Goal: Task Accomplishment & Management: Use online tool/utility

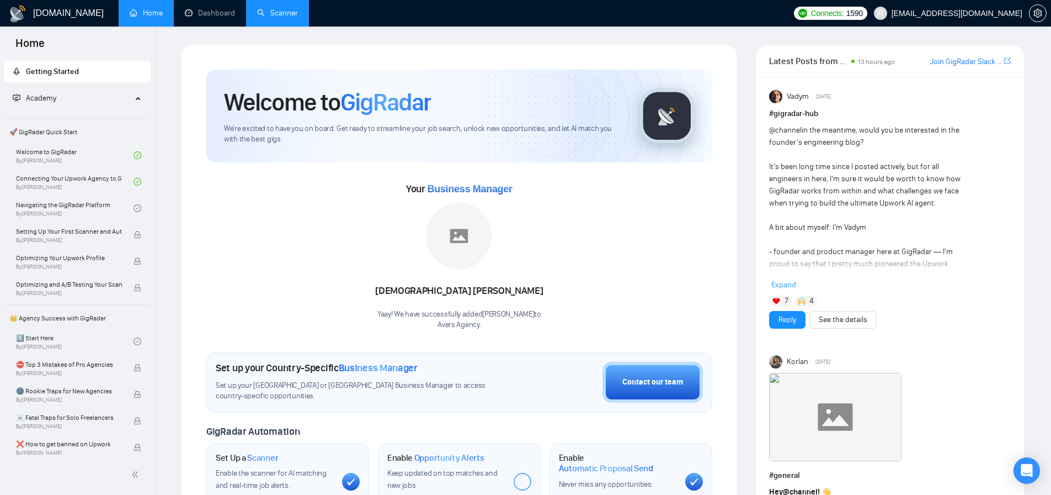
click at [280, 13] on link "Scanner" at bounding box center [277, 12] width 41 height 9
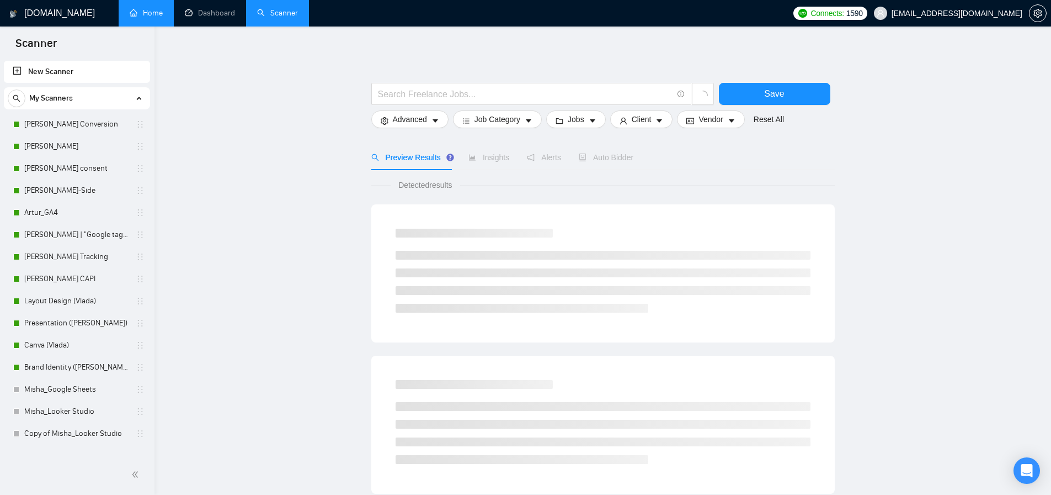
click at [144, 18] on link "Home" at bounding box center [146, 12] width 33 height 9
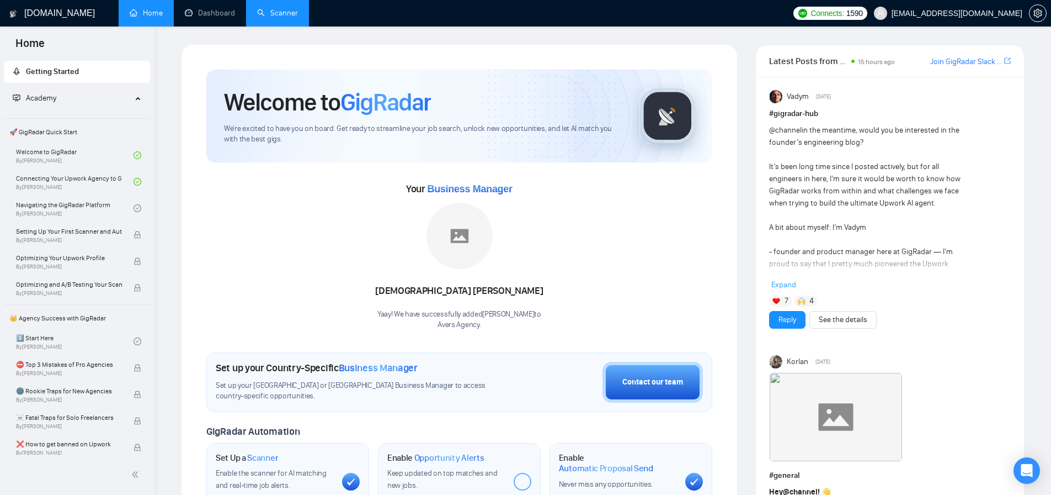
click at [298, 14] on link "Scanner" at bounding box center [277, 12] width 41 height 9
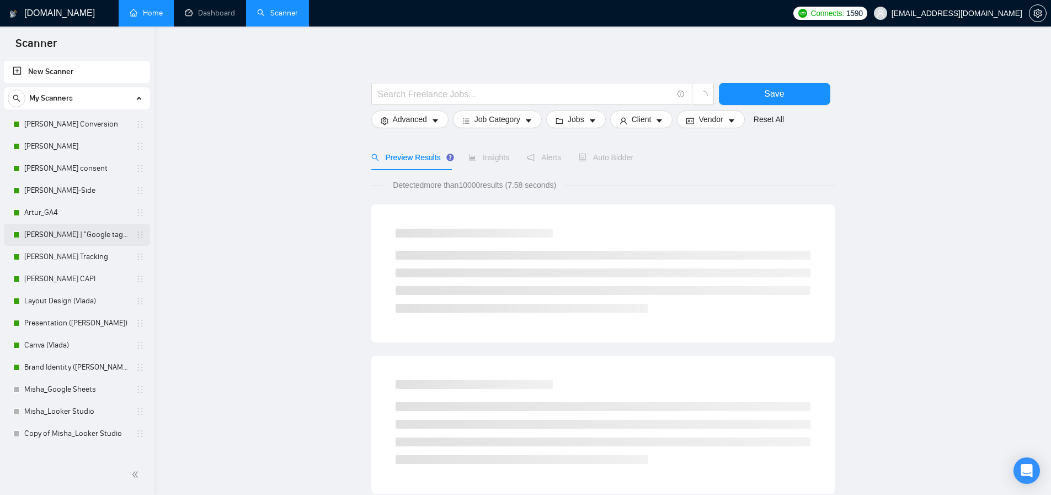
click at [97, 238] on link "[PERSON_NAME] | "Google tag manager" at bounding box center [76, 235] width 105 height 22
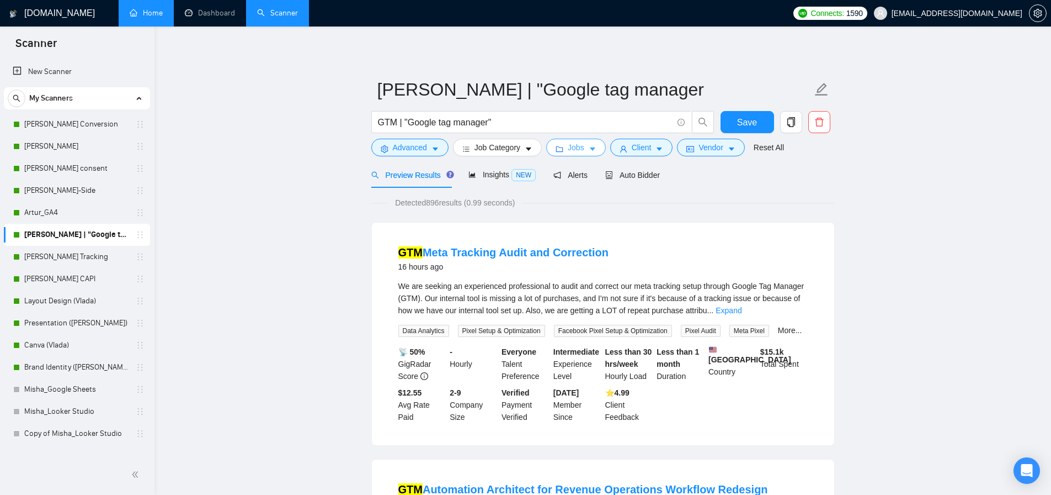
click at [569, 151] on button "Jobs" at bounding box center [576, 148] width 60 height 18
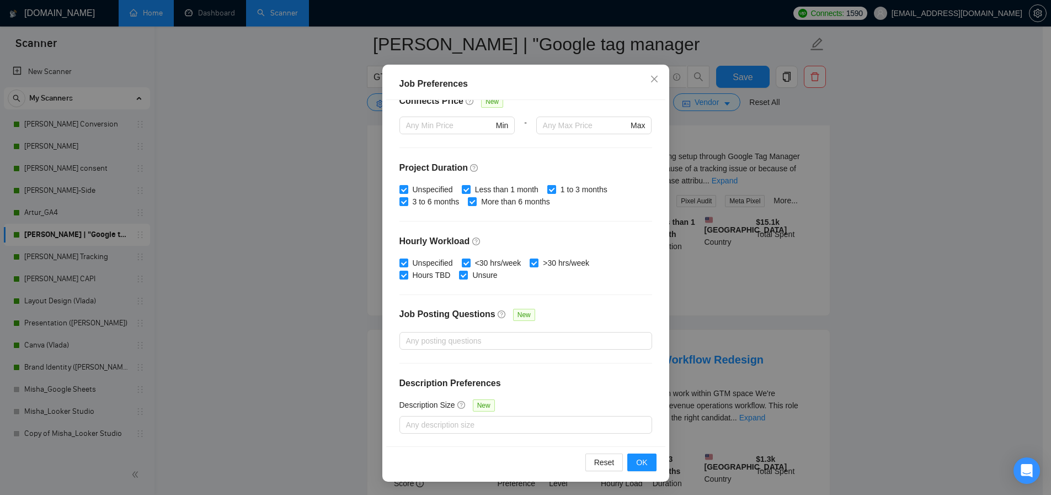
scroll to position [66, 0]
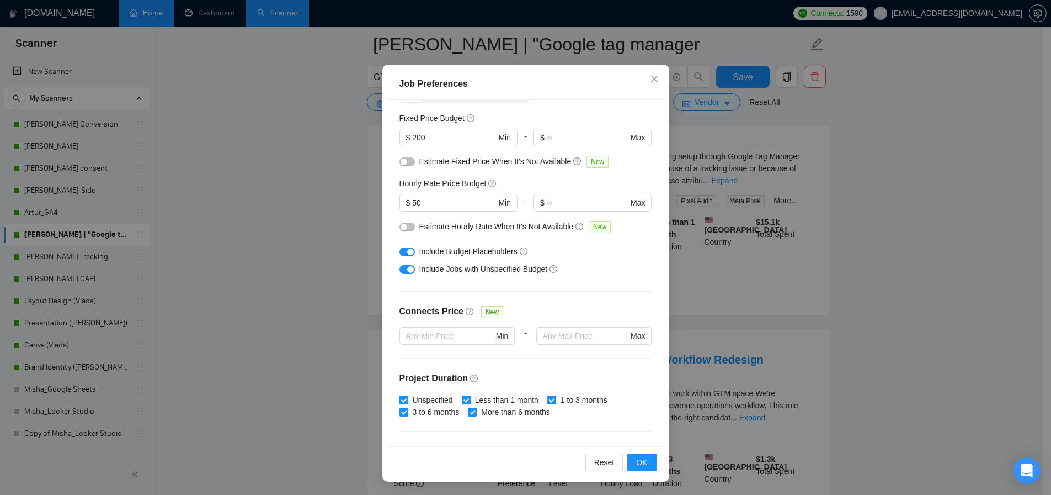
click at [409, 253] on div "button" at bounding box center [410, 251] width 7 height 7
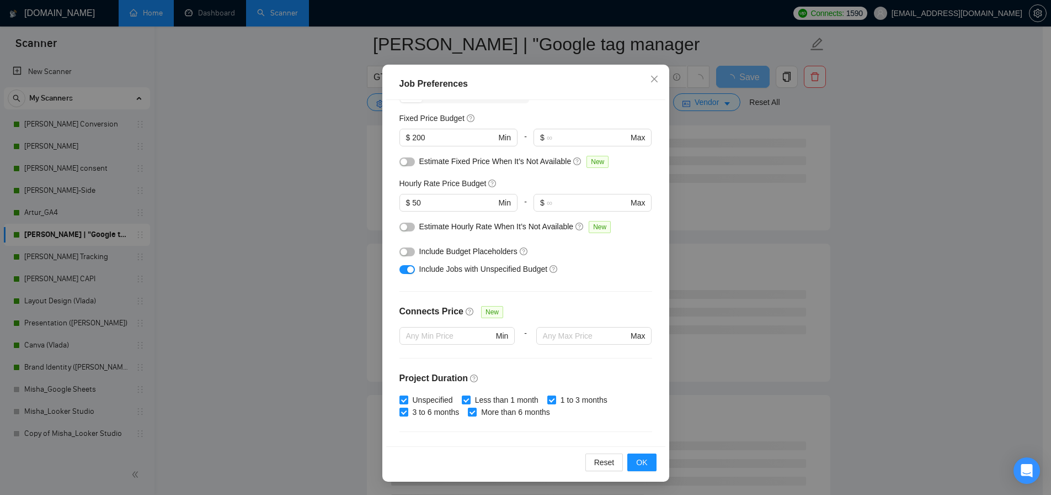
click at [407, 253] on button "button" at bounding box center [407, 251] width 15 height 9
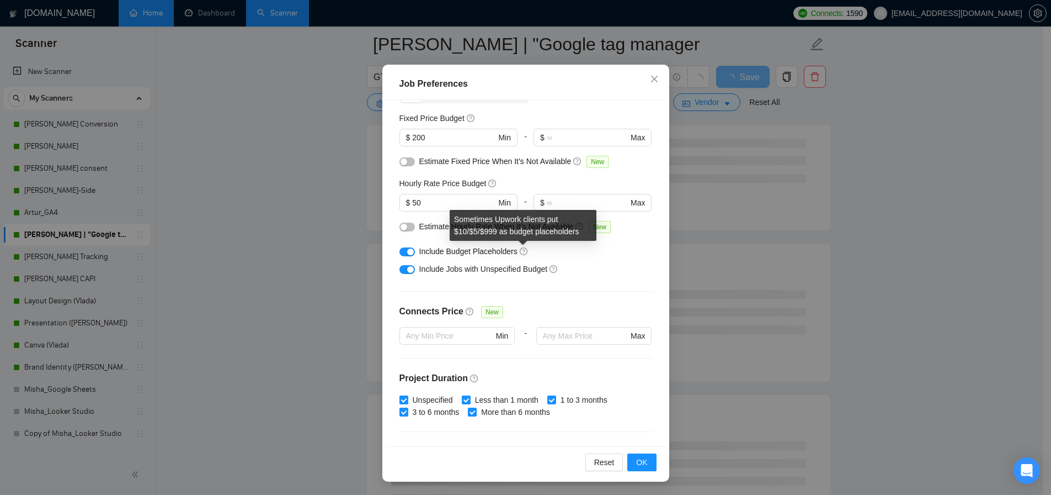
click at [525, 251] on icon "question-circle" at bounding box center [524, 251] width 8 height 8
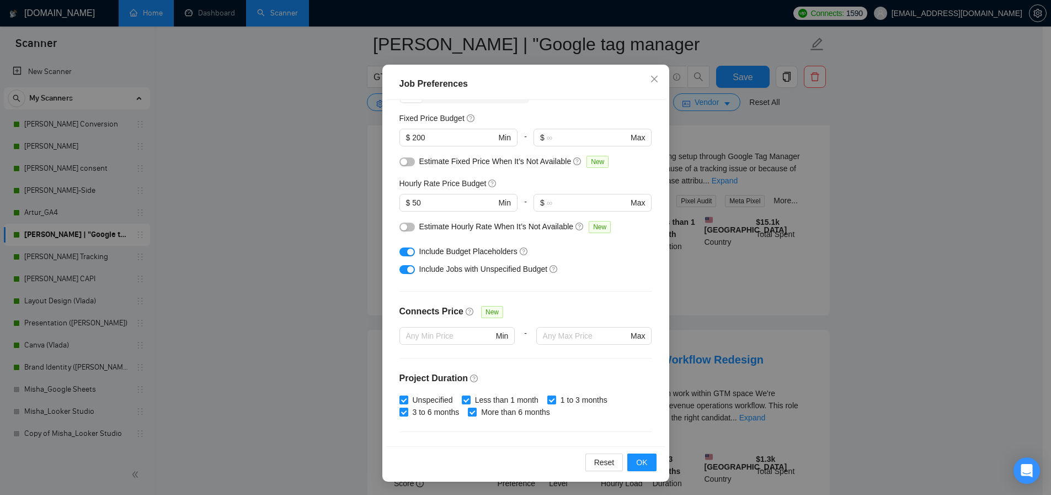
click at [337, 243] on div "Job Preferences Budget Project Type All Fixed Price Hourly Rate Fixed Price Bud…" at bounding box center [525, 247] width 1051 height 495
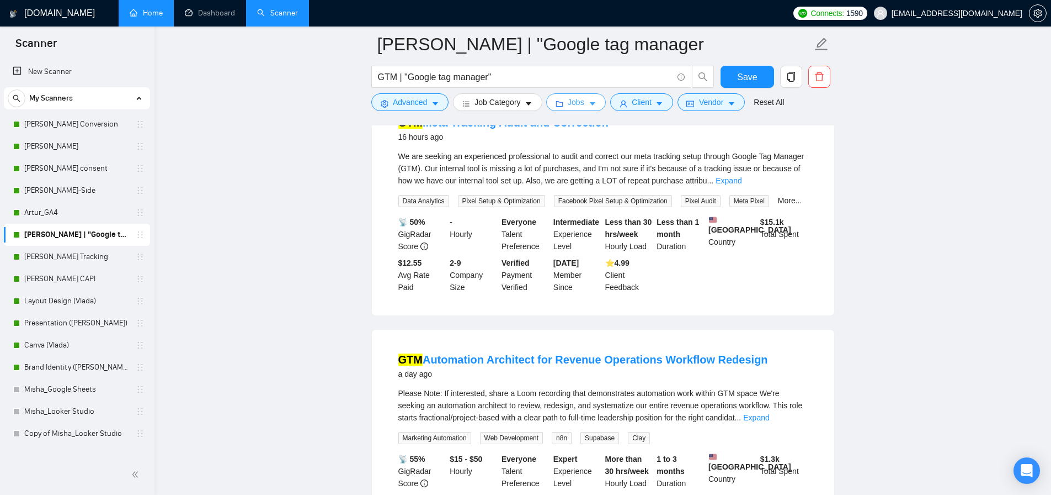
scroll to position [0, 0]
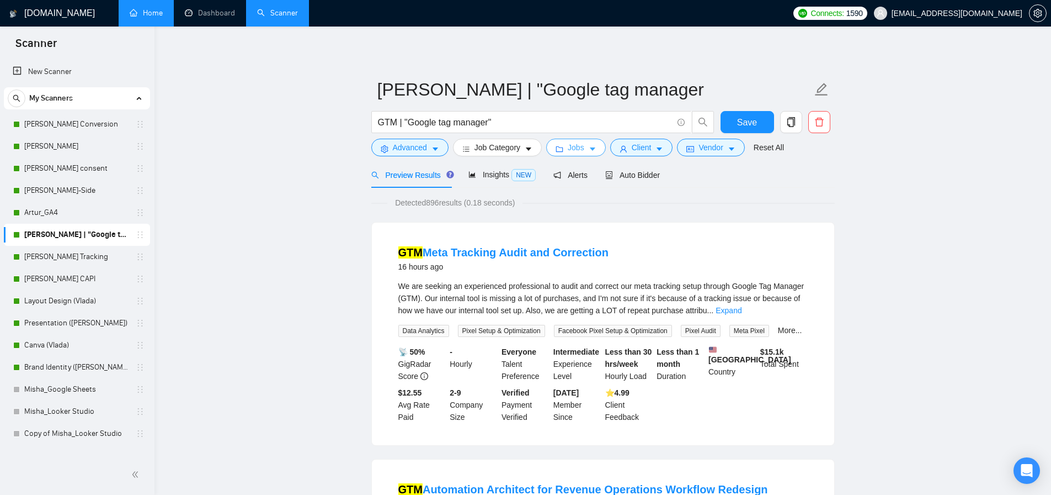
click at [585, 151] on span "Jobs" at bounding box center [576, 147] width 17 height 12
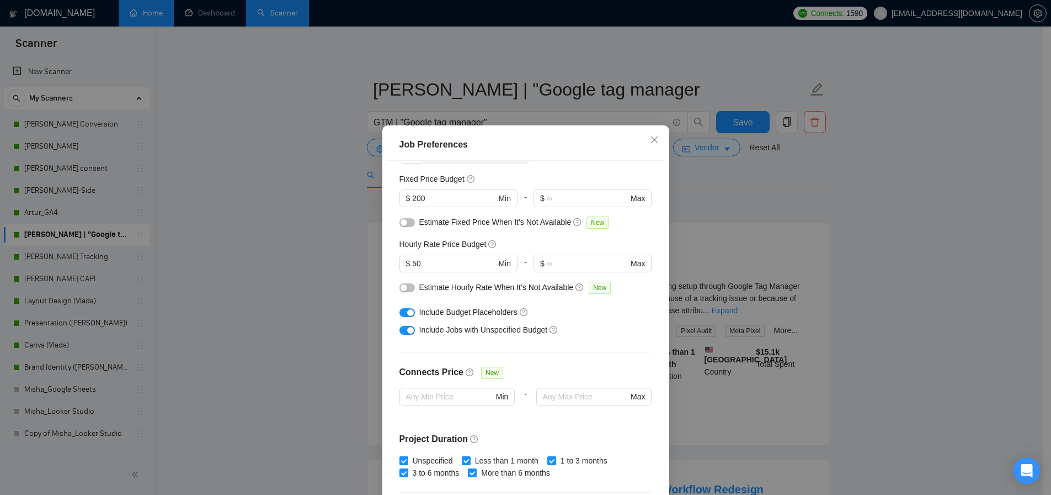
scroll to position [118, 0]
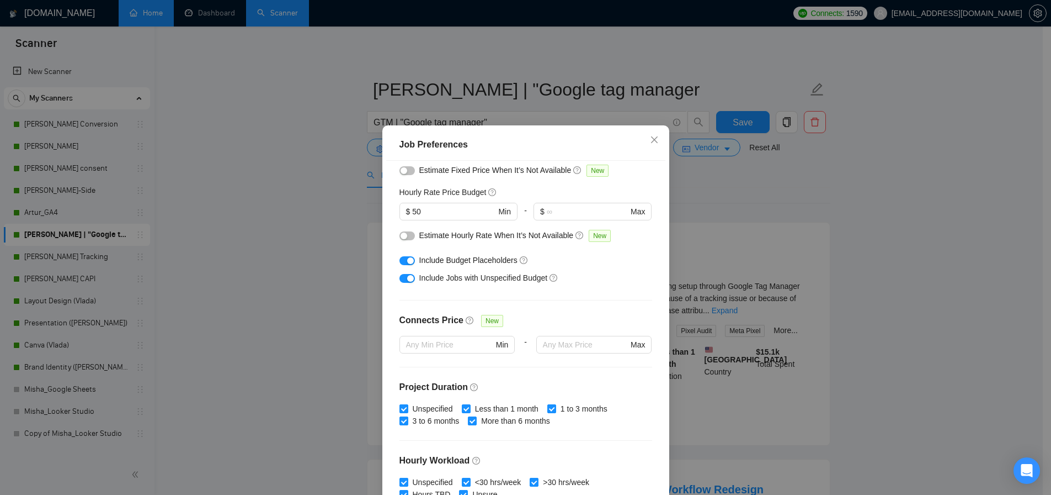
click at [410, 261] on button "button" at bounding box center [407, 260] width 15 height 9
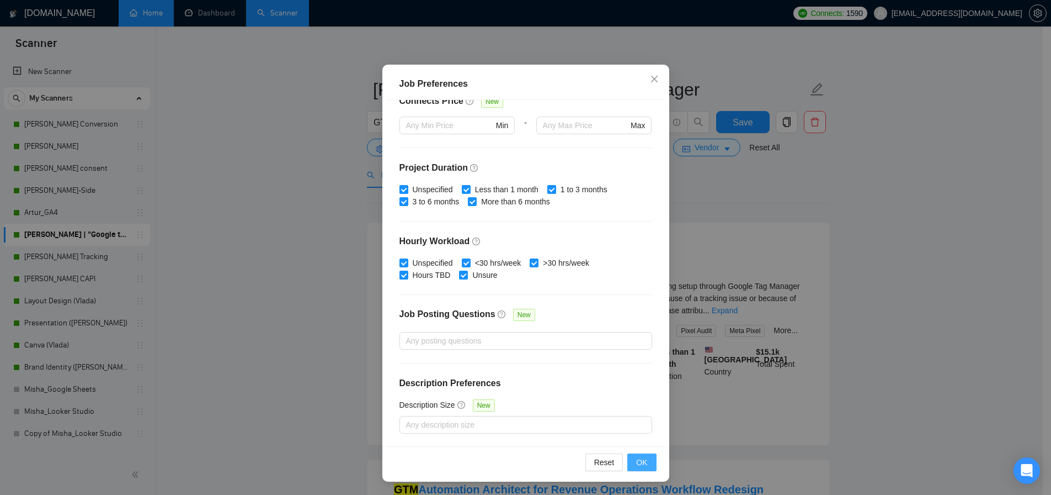
click at [628, 456] on button "OK" at bounding box center [642, 462] width 29 height 18
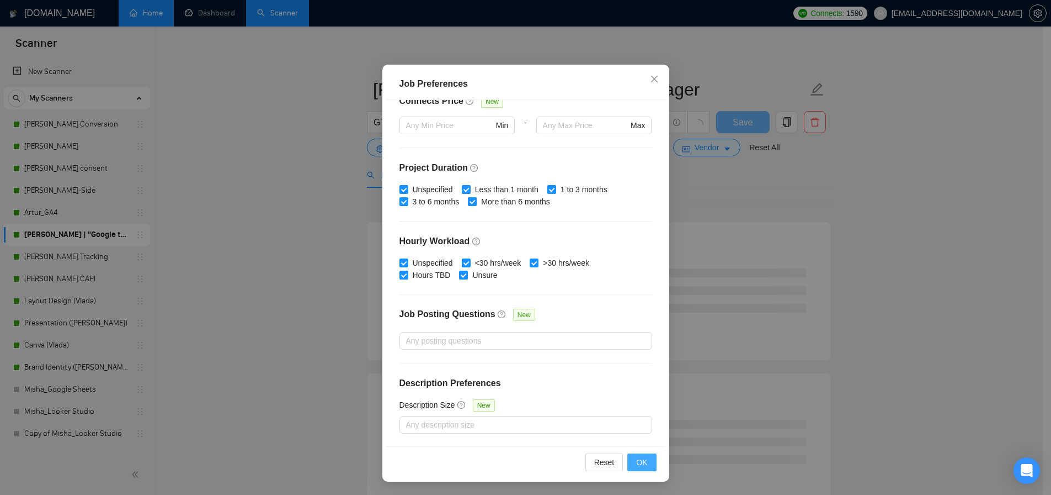
scroll to position [2, 0]
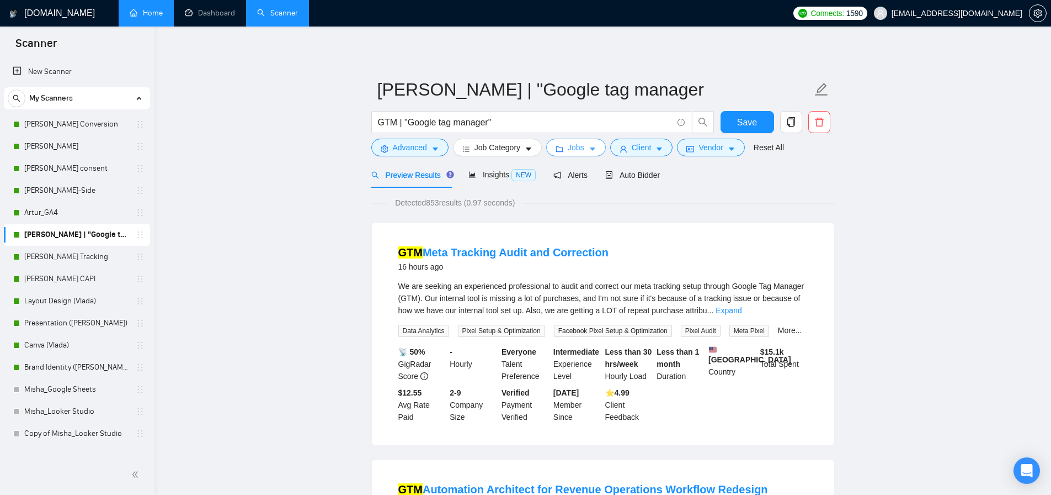
click at [585, 151] on span "Jobs" at bounding box center [576, 147] width 17 height 12
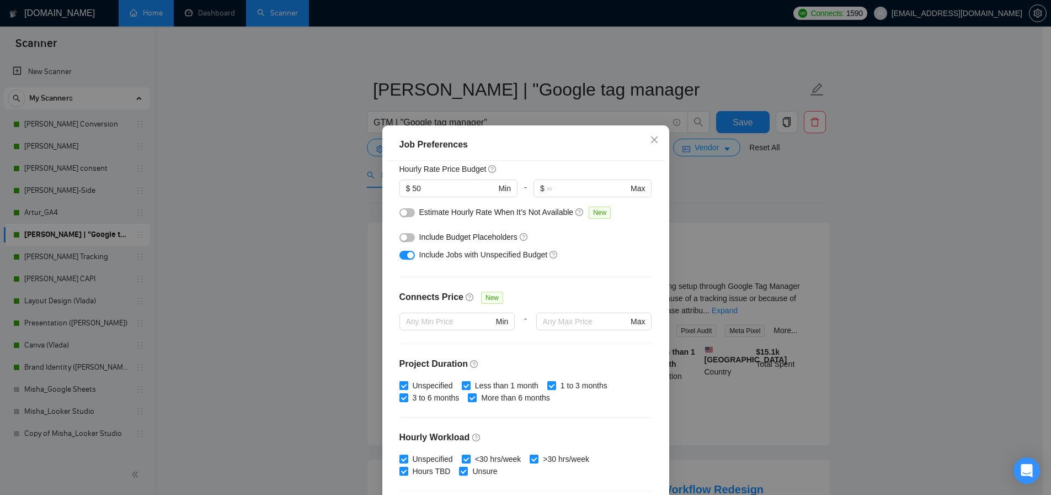
scroll to position [0, 0]
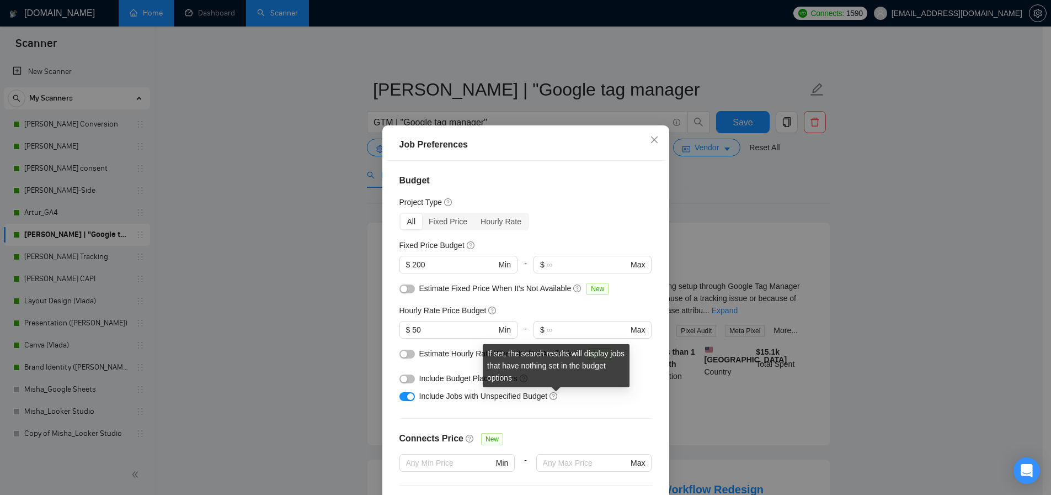
click at [553, 399] on icon "question-circle" at bounding box center [554, 396] width 8 height 8
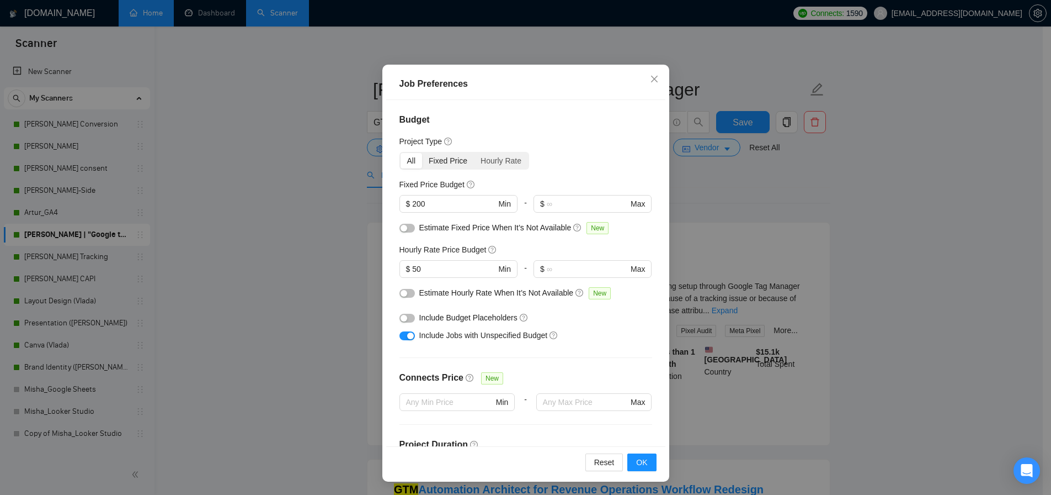
click at [443, 162] on div "Fixed Price" at bounding box center [448, 160] width 52 height 15
click at [422, 153] on input "Fixed Price" at bounding box center [422, 153] width 0 height 0
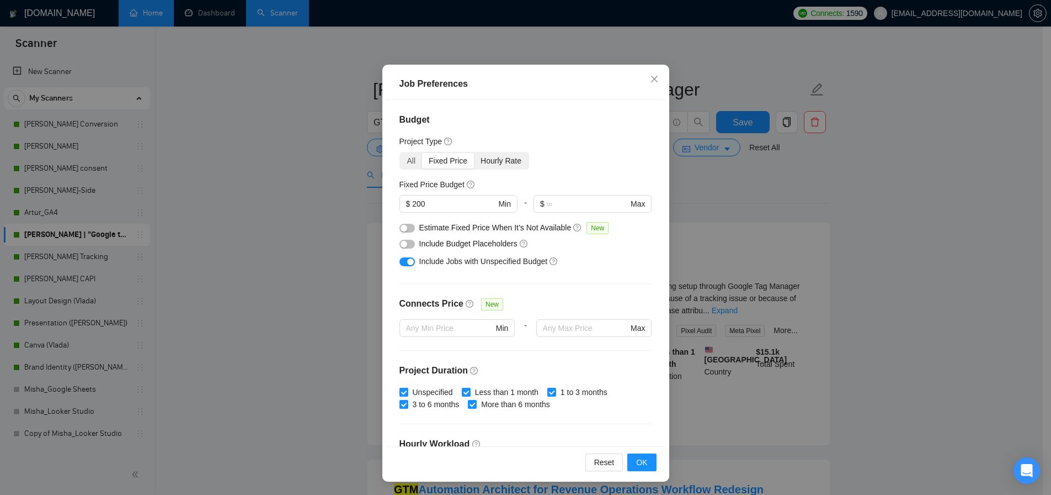
click at [490, 162] on div "Hourly Rate" at bounding box center [501, 160] width 54 height 15
click at [474, 153] on input "Hourly Rate" at bounding box center [474, 153] width 0 height 0
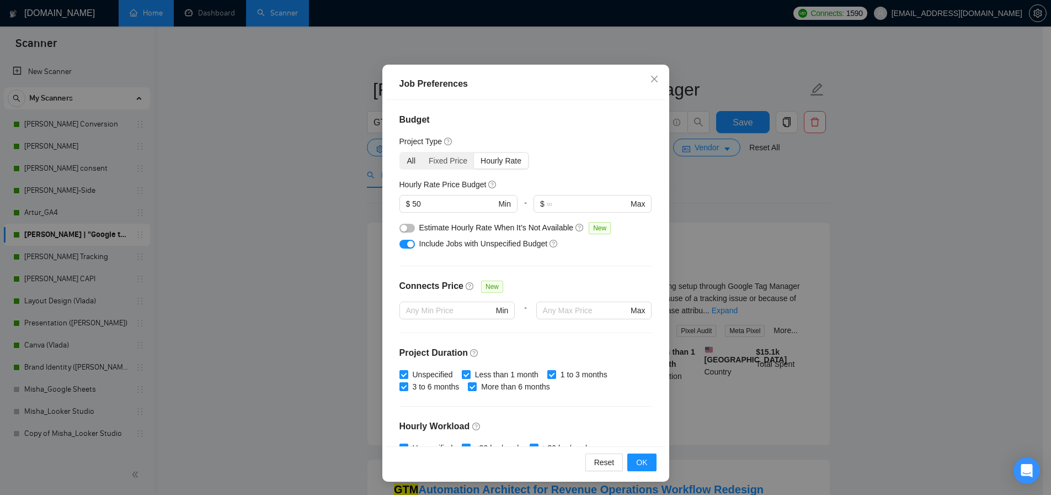
click at [406, 164] on div "All" at bounding box center [412, 160] width 22 height 15
click at [401, 153] on input "All" at bounding box center [401, 153] width 0 height 0
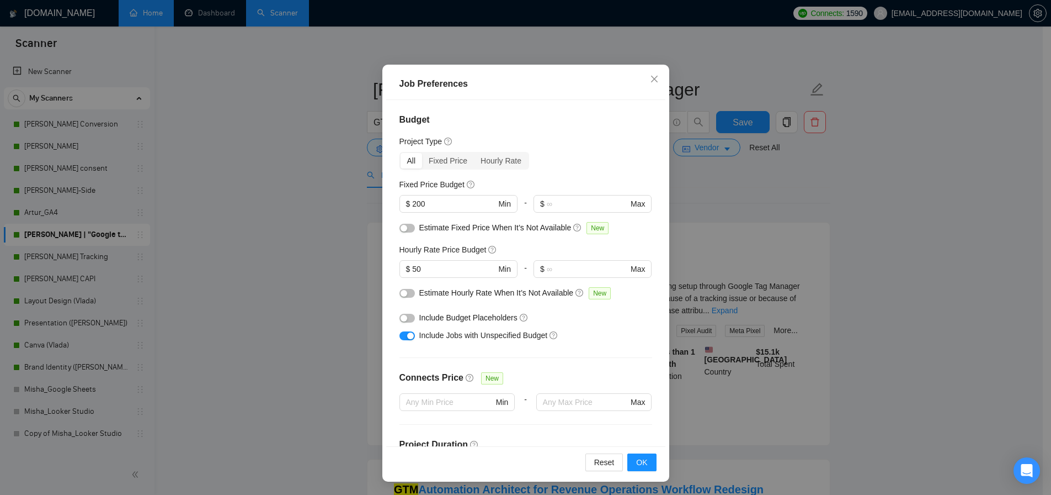
click at [303, 222] on div "Job Preferences Budget Project Type All Fixed Price Hourly Rate Fixed Price Bud…" at bounding box center [525, 247] width 1051 height 495
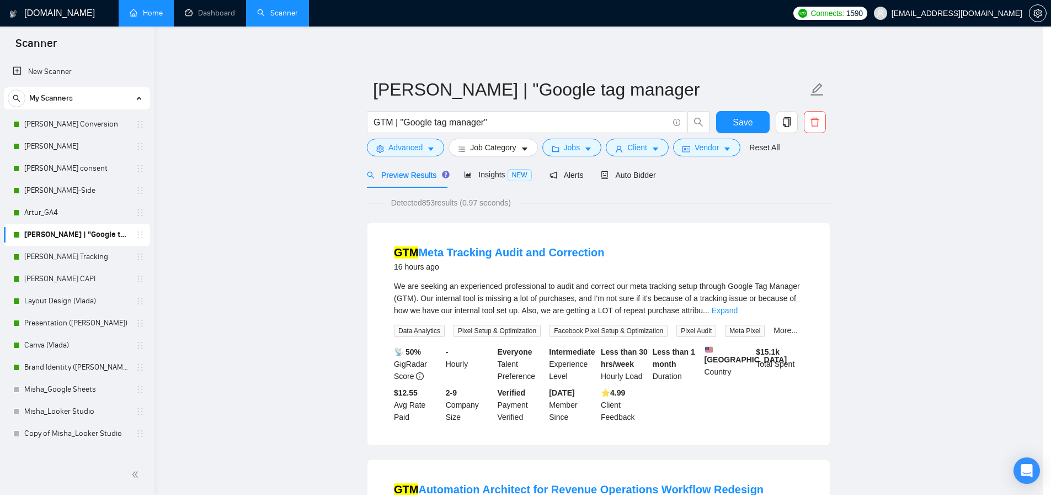
scroll to position [2, 0]
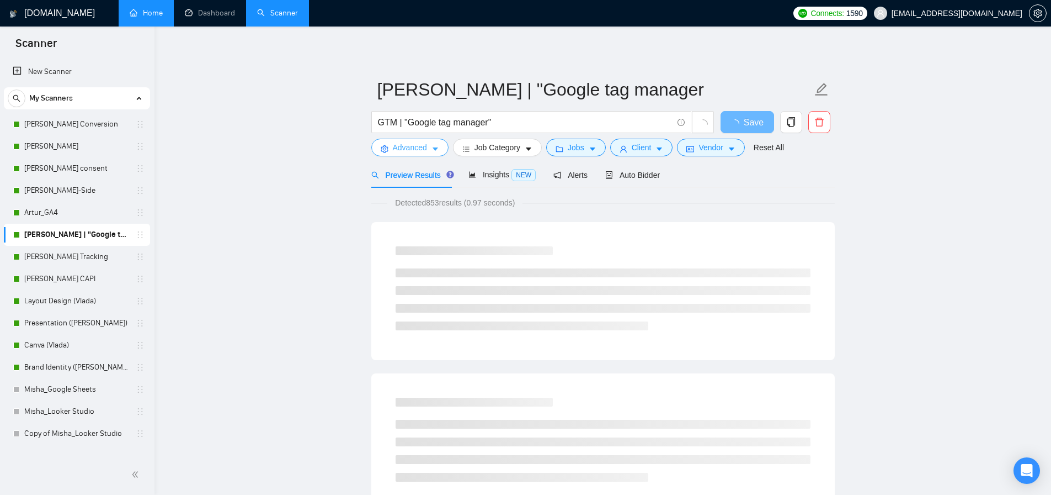
click at [420, 153] on button "Advanced" at bounding box center [409, 148] width 77 height 18
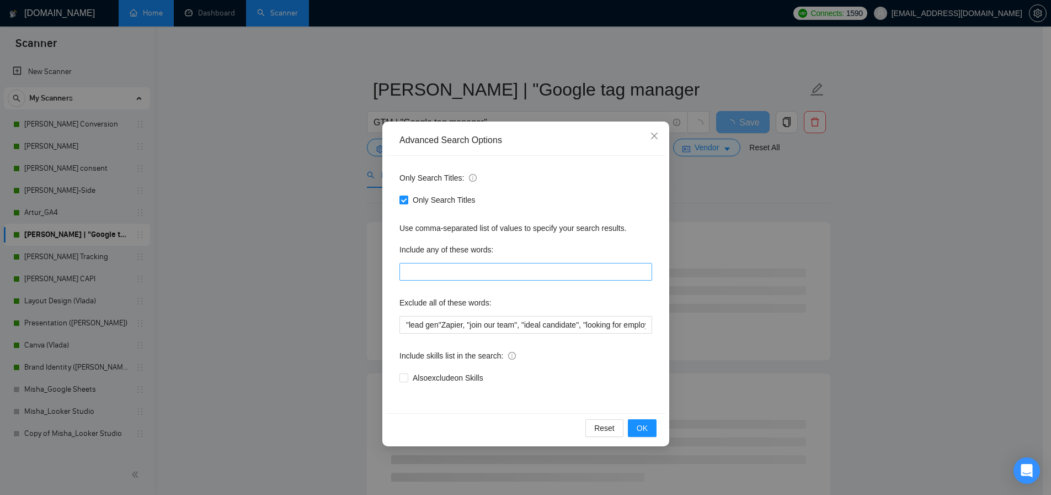
scroll to position [70, 0]
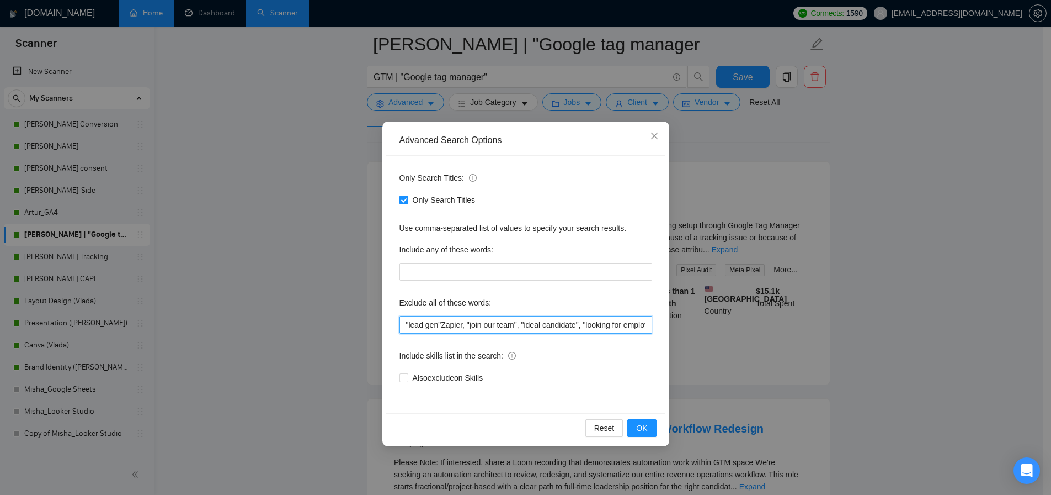
click at [405, 323] on input ""lead gen"Zapier, "join our team", "ideal candidate", "looking for employee", "…" at bounding box center [526, 325] width 253 height 18
type input "SQL, "lead gen"Zapier, "join our team", "ideal candidate", "looking for employe…"
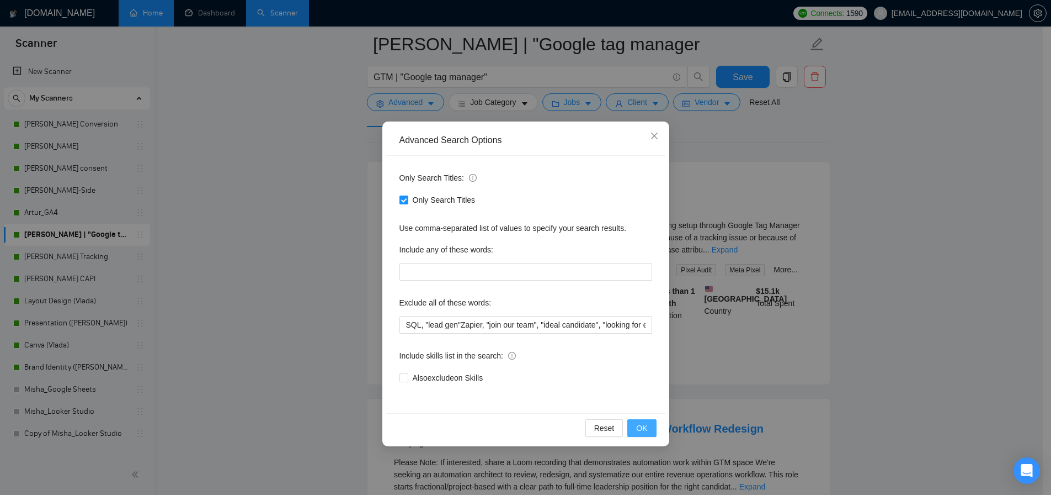
click at [648, 427] on button "OK" at bounding box center [642, 428] width 29 height 18
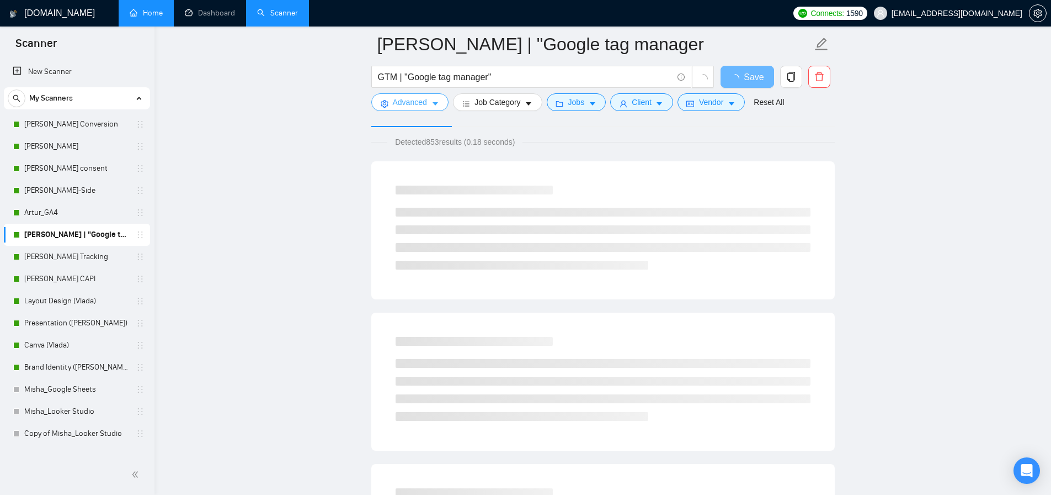
scroll to position [0, 0]
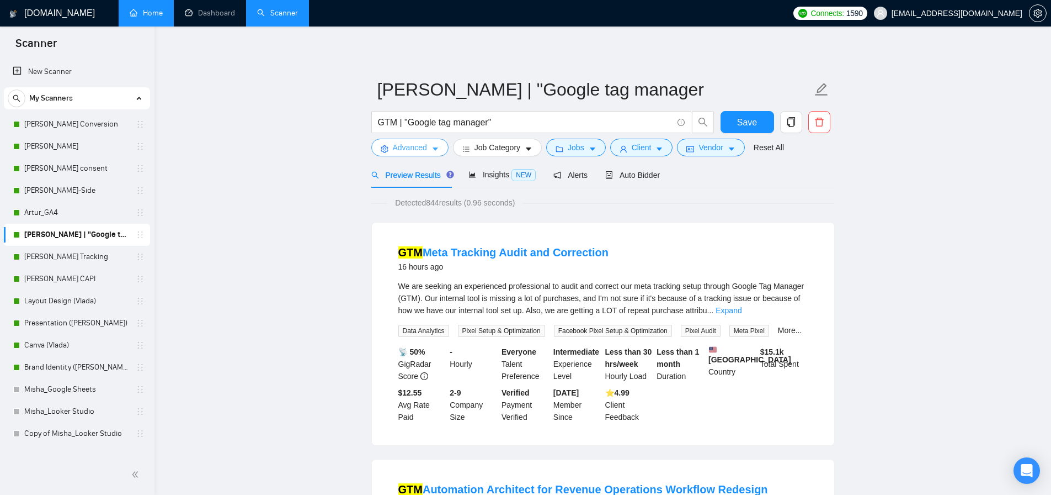
click at [415, 145] on span "Advanced" at bounding box center [410, 147] width 34 height 12
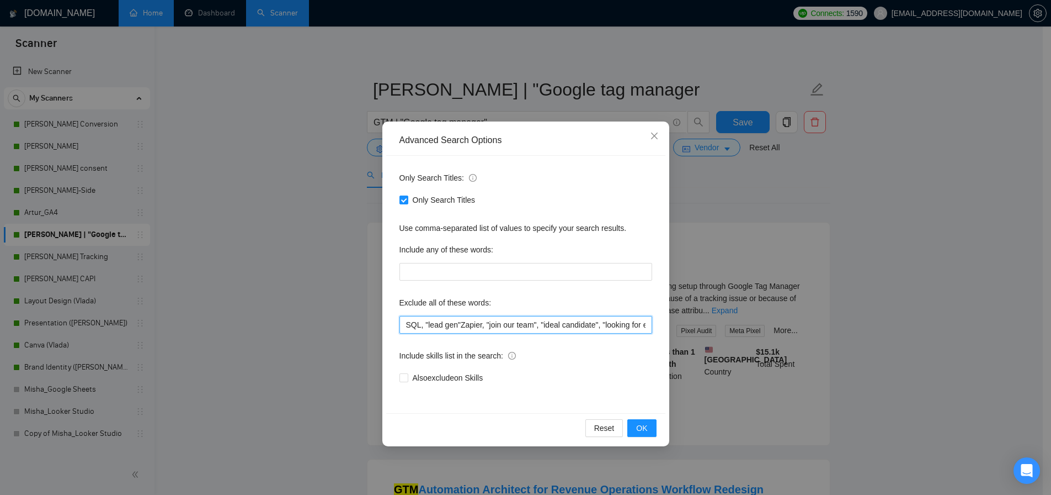
click at [409, 320] on input "SQL, "lead gen"Zapier, "join our team", "ideal candidate", "looking for employe…" at bounding box center [526, 325] width 253 height 18
click at [407, 323] on input "SQL, "lead gen"Zapier, "join our team", "ideal candidate", "looking for employe…" at bounding box center [526, 325] width 253 height 18
paste input "GoHighLevel"
click at [642, 430] on span "OK" at bounding box center [641, 428] width 11 height 12
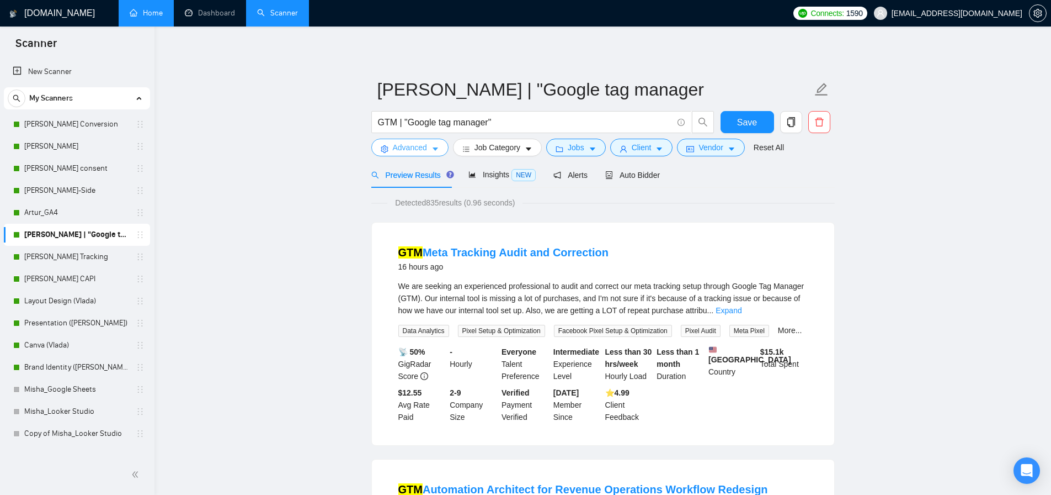
click at [410, 148] on span "Advanced" at bounding box center [410, 147] width 34 height 12
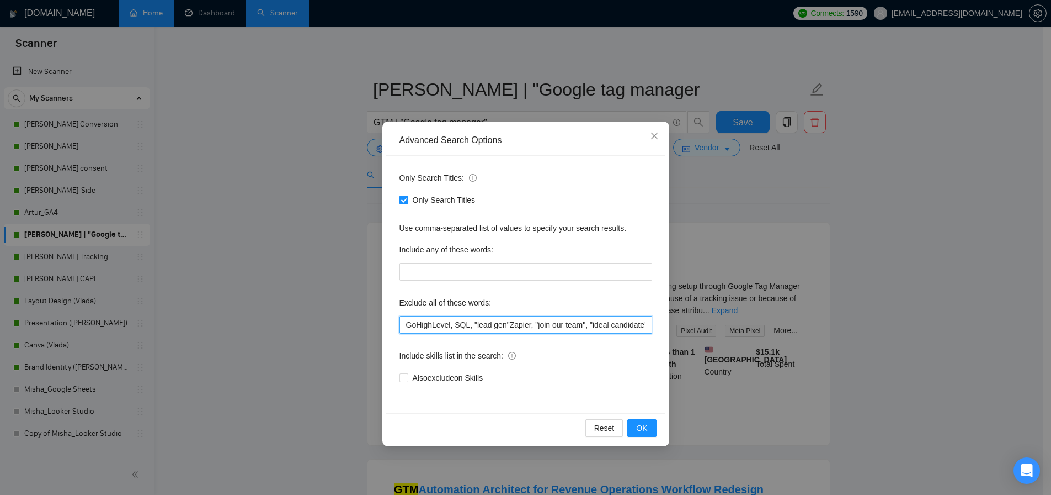
click at [408, 325] on input "GoHighLevel, SQL, "lead gen"Zapier, "join our team", "ideal candidate", "lookin…" at bounding box center [526, 325] width 253 height 18
paste input "Airflow"
click at [645, 429] on span "OK" at bounding box center [641, 428] width 11 height 12
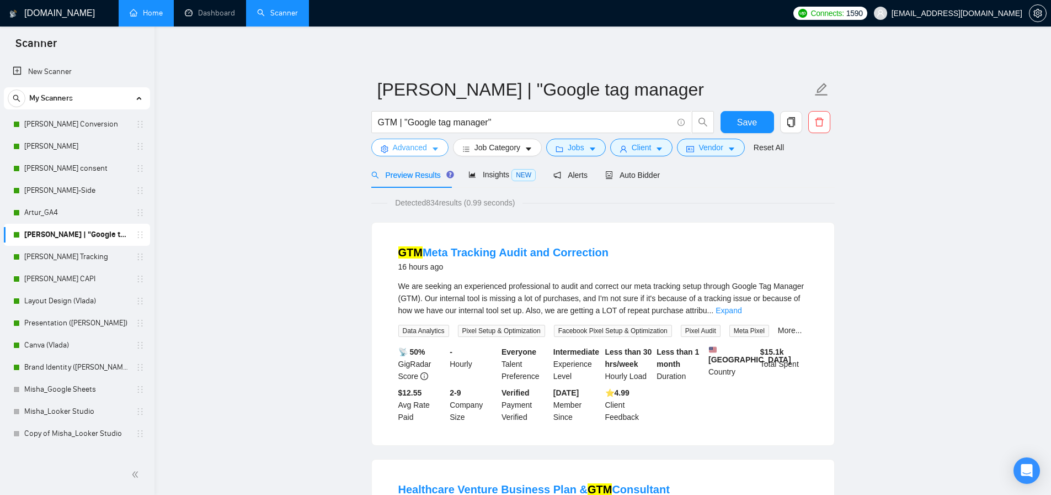
click at [406, 152] on span "Advanced" at bounding box center [410, 147] width 34 height 12
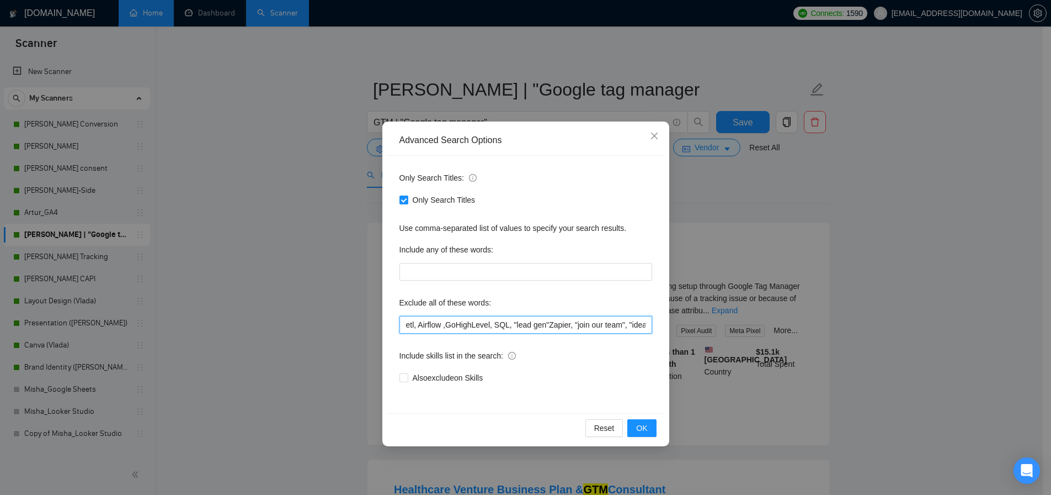
click at [405, 326] on input "etl, Airflow ,GoHighLevel, SQL, "lead gen"Zapier, "join our team", "ideal candi…" at bounding box center [526, 325] width 253 height 18
paste input "Tableau"
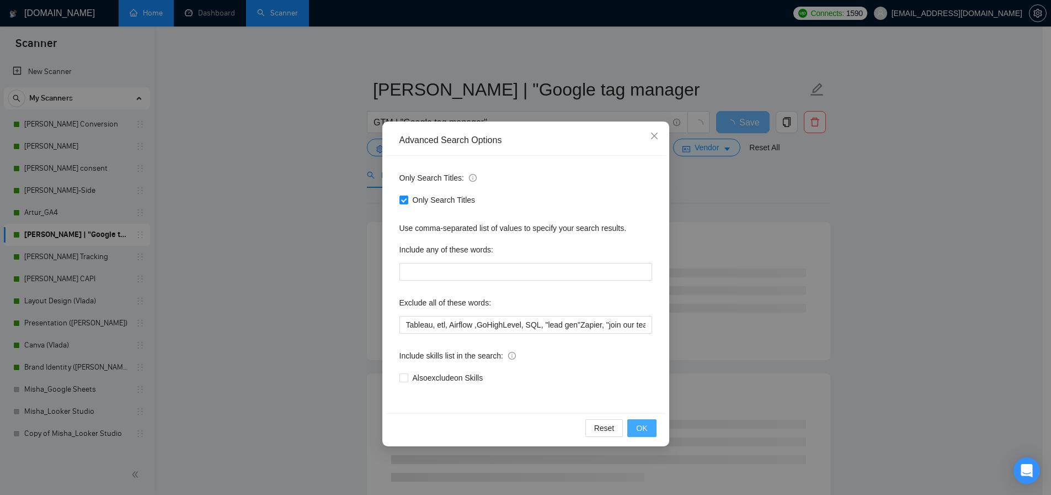
click at [640, 424] on span "OK" at bounding box center [641, 428] width 11 height 12
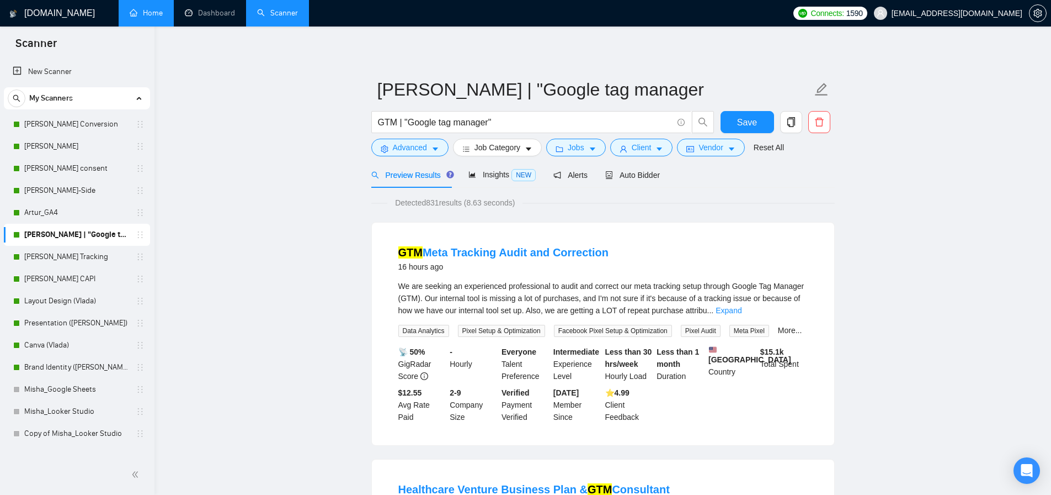
click at [402, 152] on span "Advanced" at bounding box center [410, 147] width 34 height 12
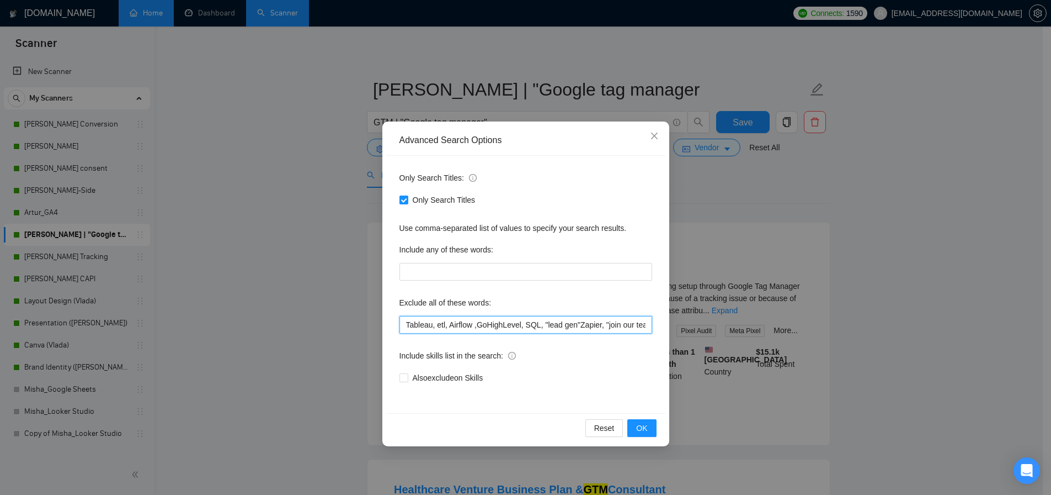
drag, startPoint x: 407, startPoint y: 327, endPoint x: 350, endPoint y: 323, distance: 56.9
click at [348, 323] on div "Advanced Search Options Only Search Titles: Only Search Titles Use comma-separa…" at bounding box center [525, 247] width 1051 height 495
paste input "theme development"
click at [640, 428] on span "OK" at bounding box center [641, 428] width 11 height 12
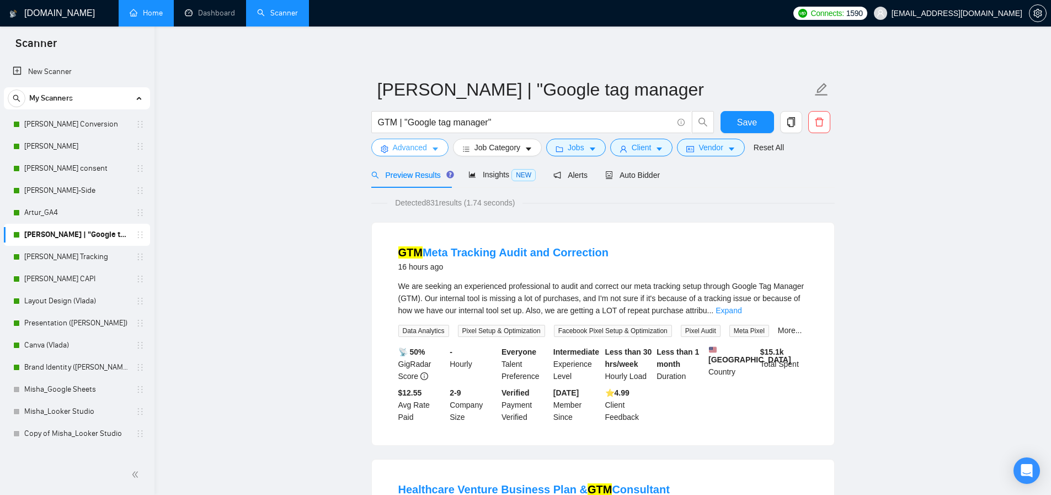
click at [397, 145] on span "Advanced" at bounding box center [410, 147] width 34 height 12
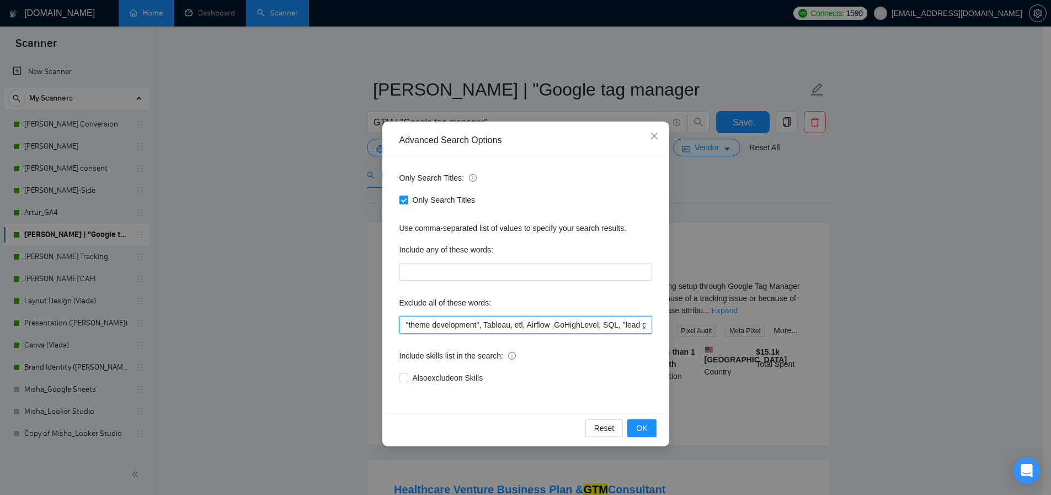
click at [405, 326] on input ""theme development", Tableau, etl, Airflow ,GoHighLevel, SQL, "lead gen"Zapier,…" at bounding box center [526, 325] width 253 height 18
paste input "Shopify 2.0 developer"
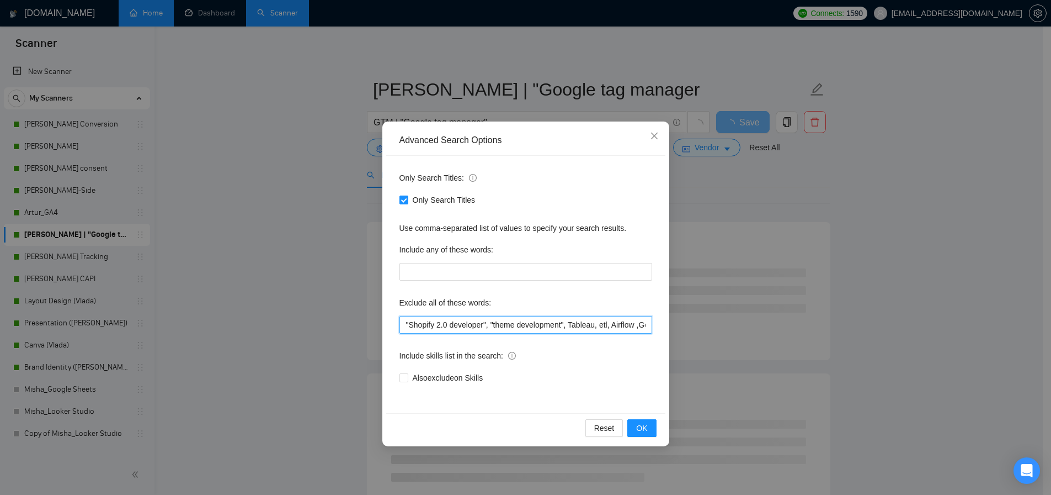
drag, startPoint x: 446, startPoint y: 323, endPoint x: 439, endPoint y: 325, distance: 7.3
click at [439, 325] on input ""Shopify 2.0 developer", "theme development", Tableau, etl, Airflow ,GoHighLeve…" at bounding box center [526, 325] width 253 height 18
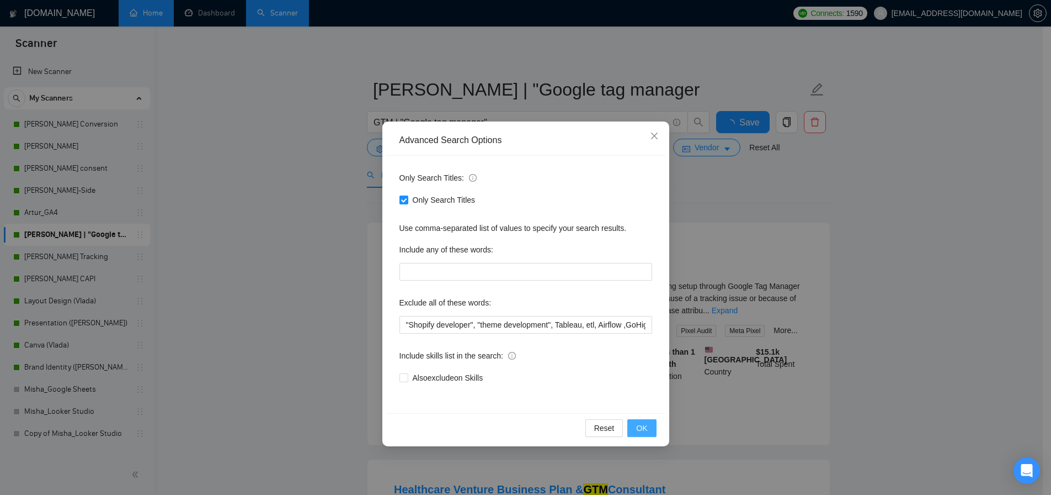
click at [641, 428] on span "OK" at bounding box center [641, 428] width 11 height 12
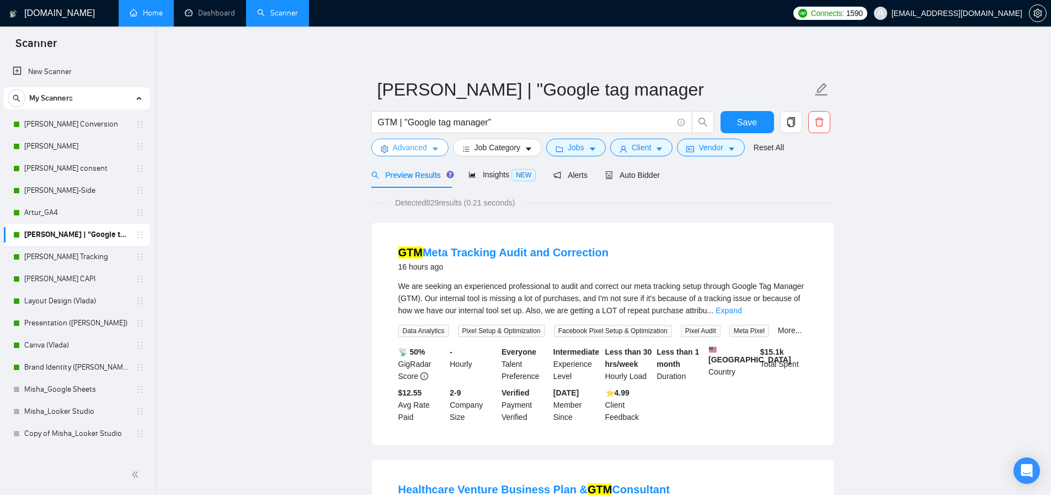
click at [400, 142] on span "Advanced" at bounding box center [410, 147] width 34 height 12
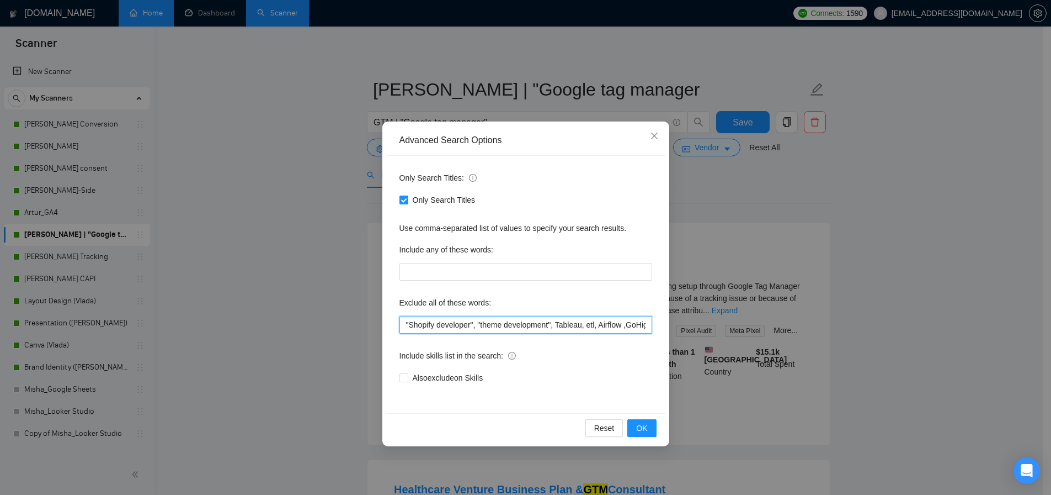
click at [405, 325] on input ""Shopify developer", "theme development", Tableau, etl, Airflow ,GoHighLevel, S…" at bounding box center [526, 325] width 253 height 18
paste input "C# developer"
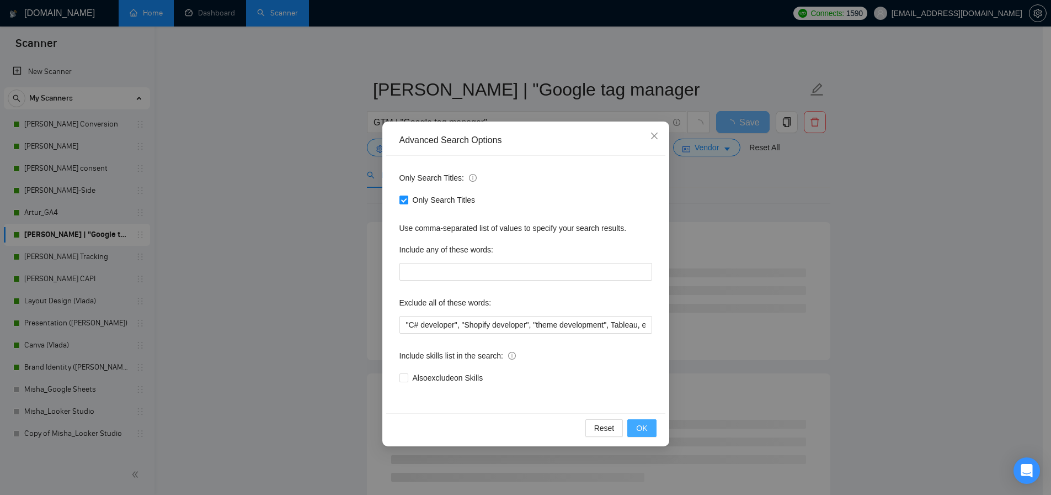
click at [642, 426] on span "OK" at bounding box center [641, 428] width 11 height 12
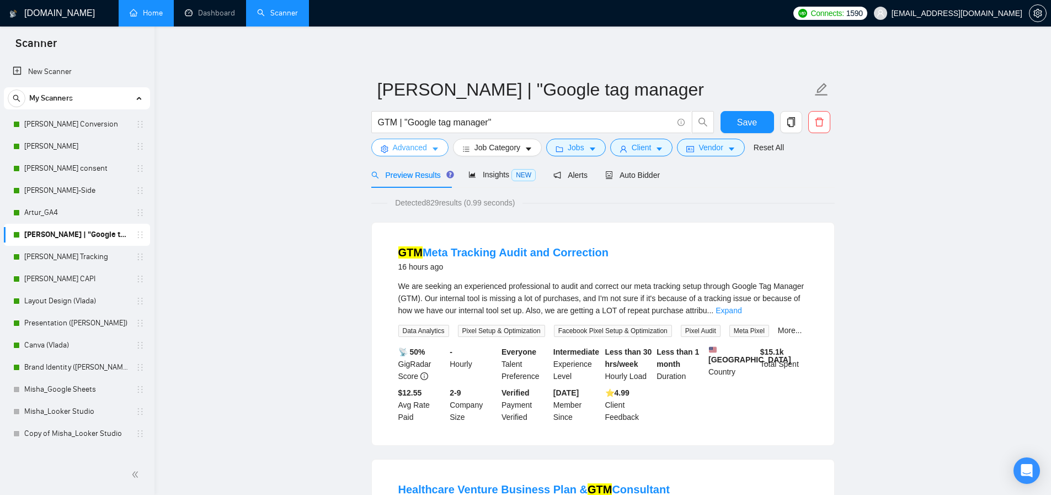
click at [400, 149] on span "Advanced" at bounding box center [410, 147] width 34 height 12
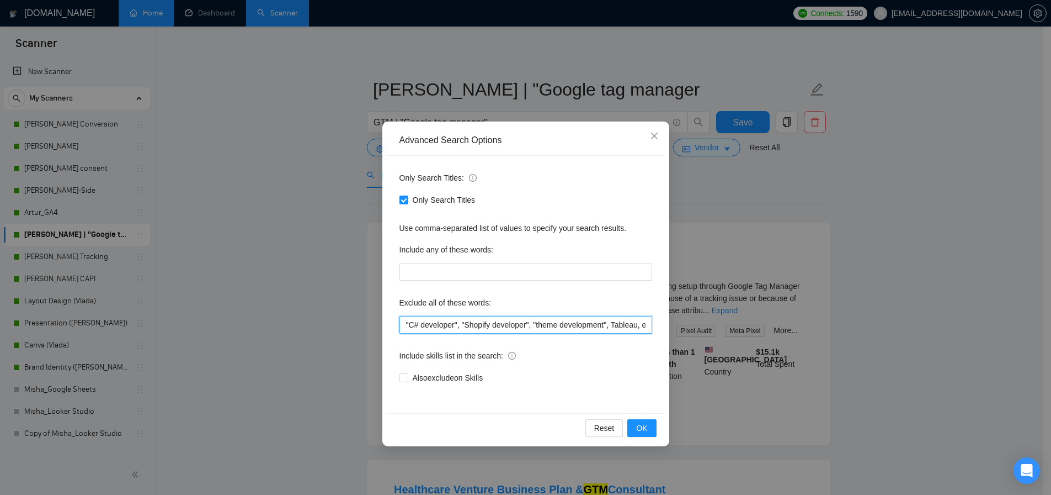
click at [406, 325] on input ""C# developer", "Shopify developer", "theme development", Tableau, etl, Airflow…" at bounding box center [526, 325] width 253 height 18
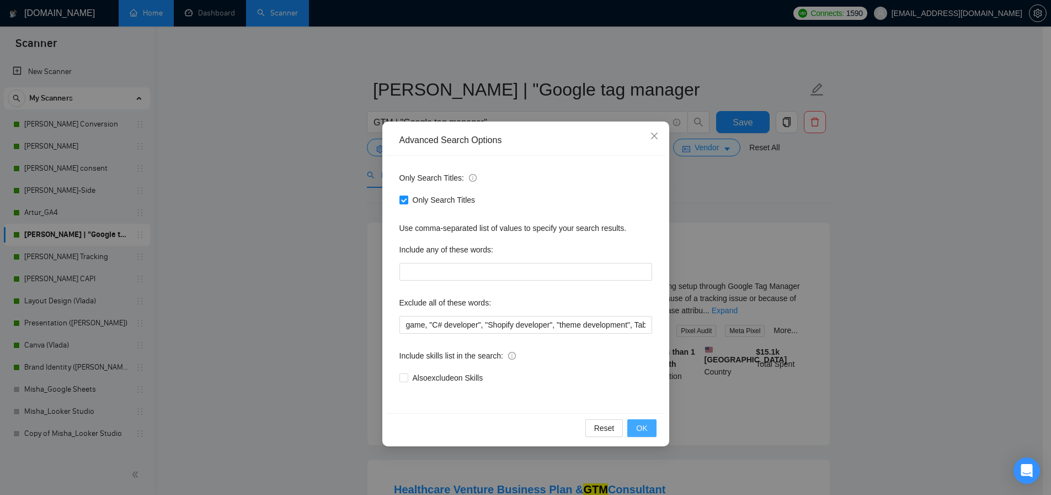
click at [644, 428] on span "OK" at bounding box center [641, 428] width 11 height 12
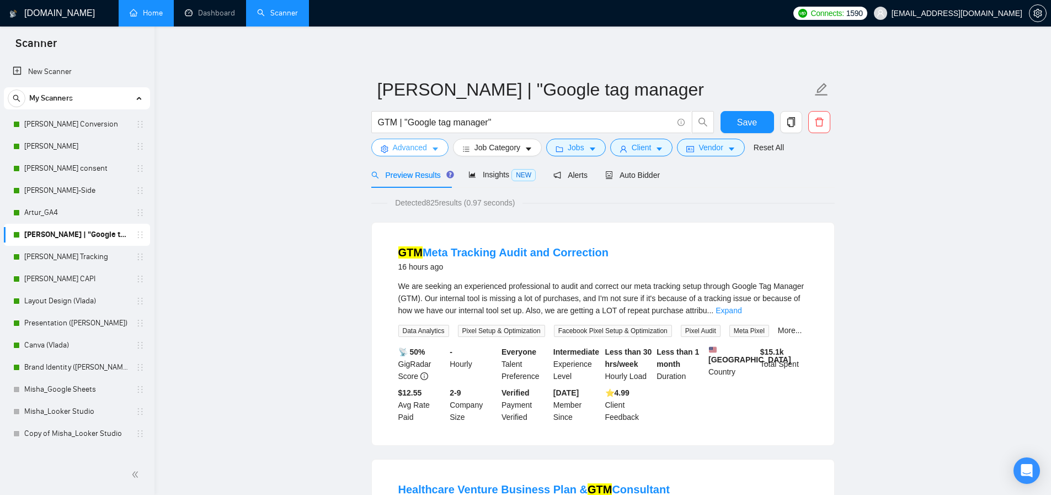
click at [405, 148] on span "Advanced" at bounding box center [410, 147] width 34 height 12
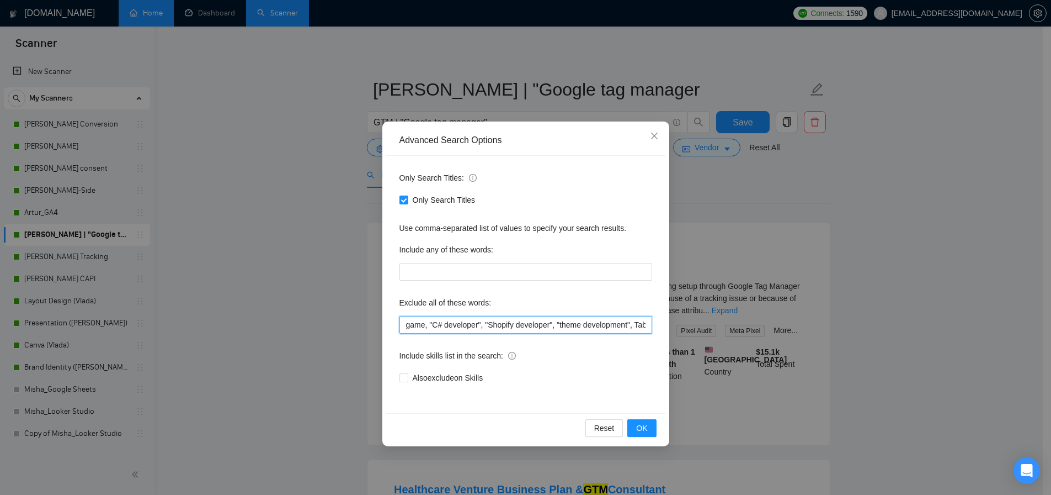
click at [405, 325] on input "game, "C# developer", "Shopify developer", "theme development", Tableau, etl, A…" at bounding box center [526, 325] width 253 height 18
paste input "Business Development"
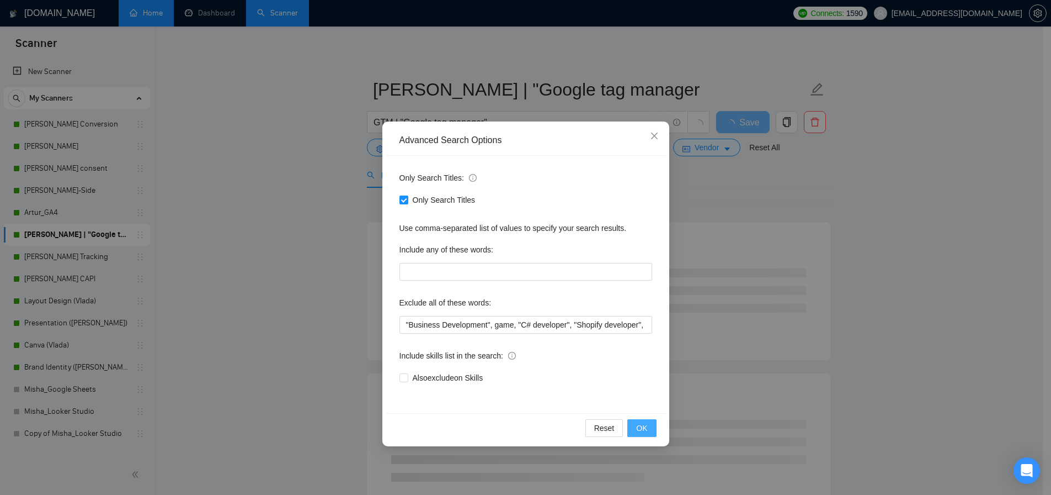
click at [641, 432] on span "OK" at bounding box center [641, 428] width 11 height 12
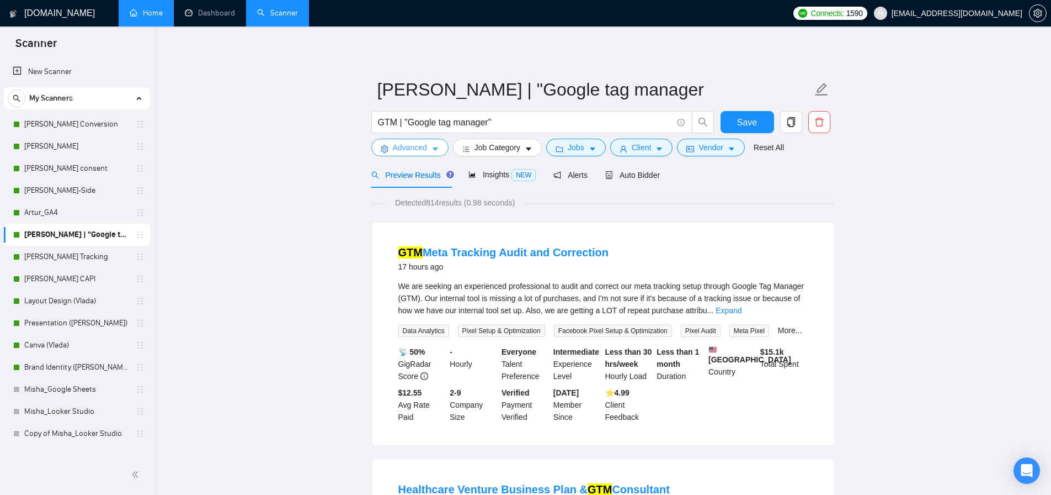
click at [400, 148] on span "Advanced" at bounding box center [410, 147] width 34 height 12
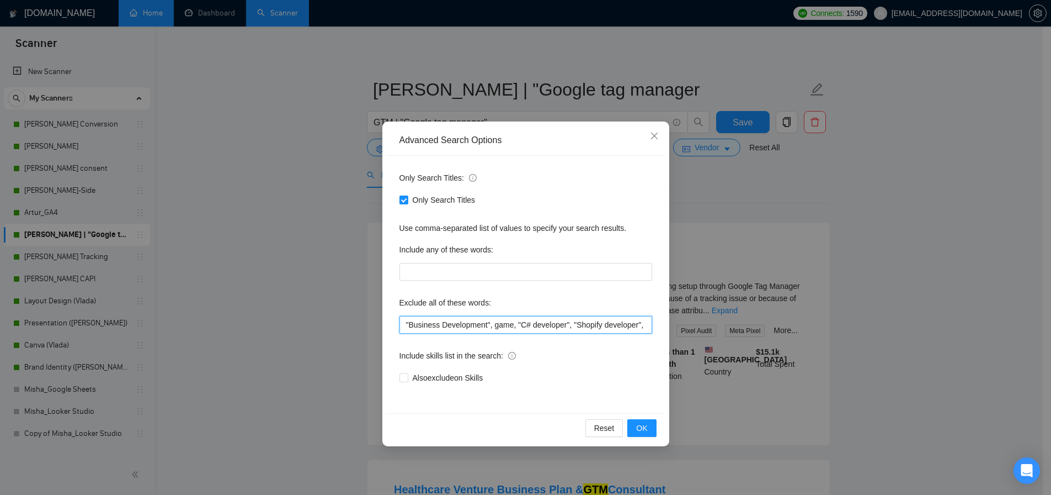
click at [405, 325] on input ""Business Development", game, "C# developer", "Shopify developer", "theme devel…" at bounding box center [526, 325] width 253 height 18
paste input "LinkedIn Sales"
click at [641, 429] on span "OK" at bounding box center [641, 428] width 11 height 12
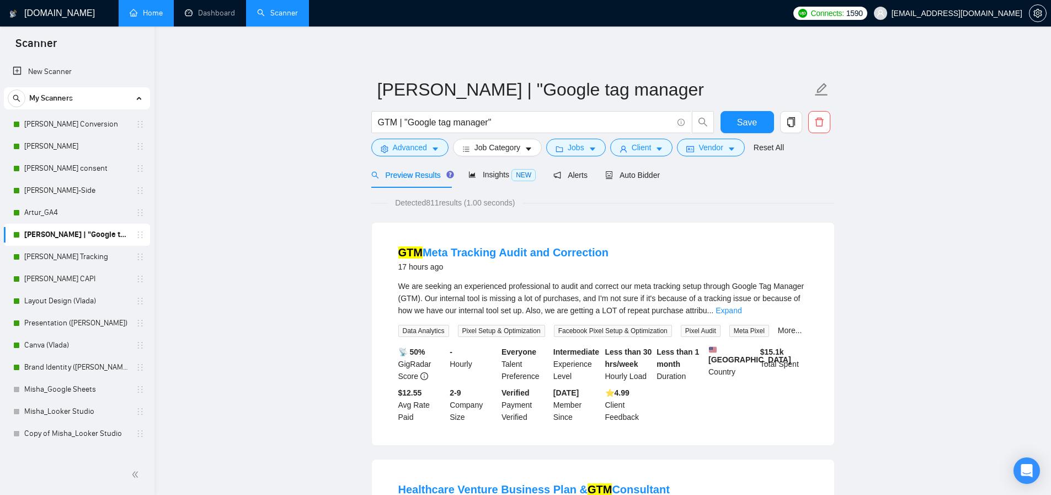
click at [417, 154] on button "Advanced" at bounding box center [409, 148] width 77 height 18
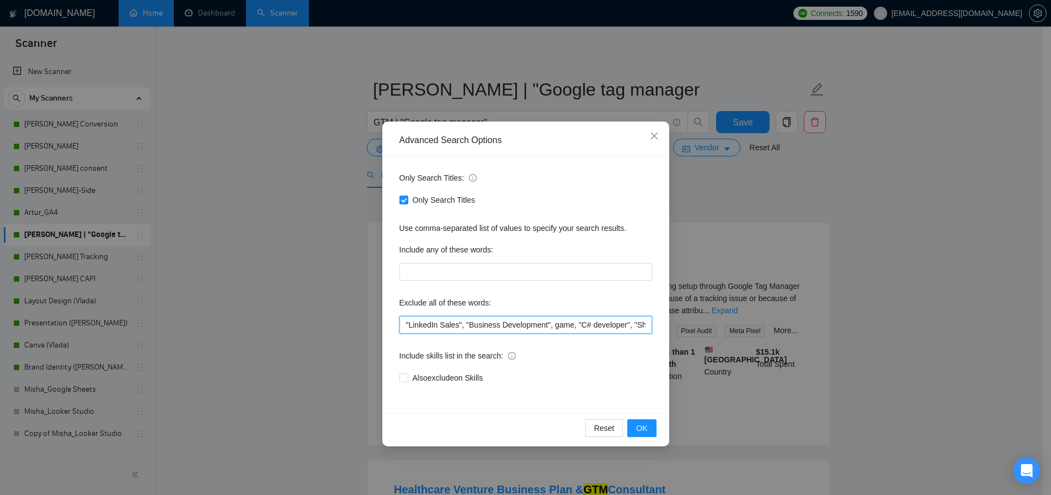
click at [404, 327] on input ""LinkedIn Sales", "Business Development", game, "C# developer", "Shopify develo…" at bounding box center [526, 325] width 253 height 18
paste input "App"
click at [645, 433] on span "OK" at bounding box center [641, 428] width 11 height 12
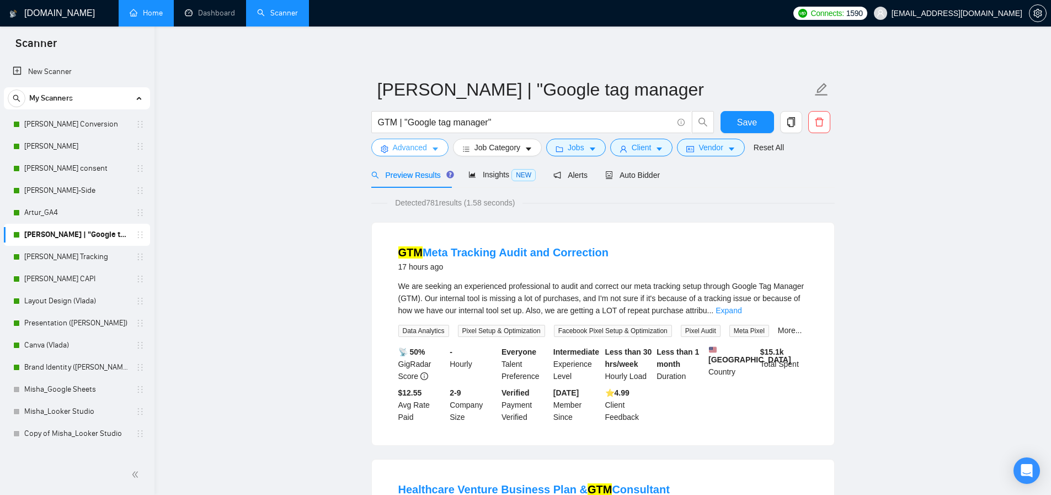
click at [416, 144] on span "Advanced" at bounding box center [410, 147] width 34 height 12
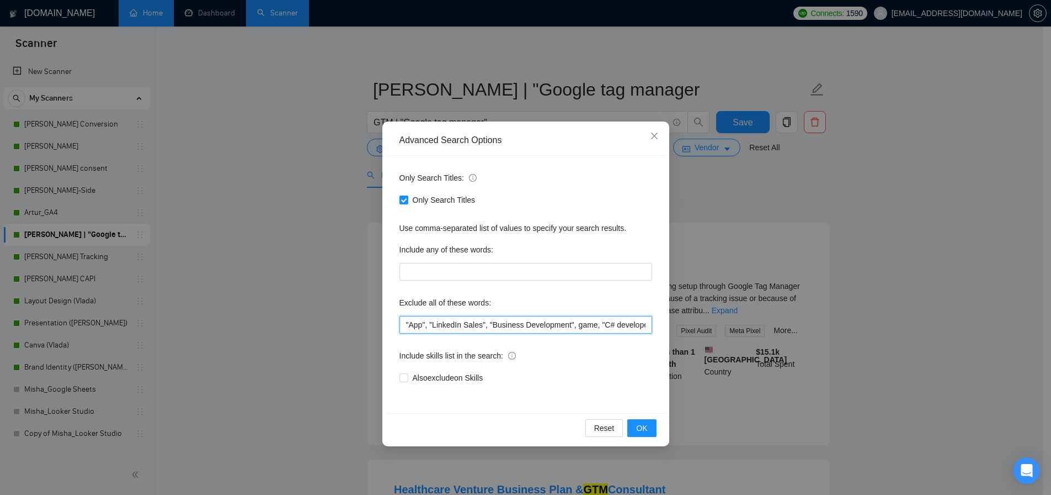
click at [405, 325] on input ""App", "LinkedIn Sales", "Business Development", game, "C# developer", "Shopify…" at bounding box center [526, 325] width 253 height 18
paste input "Google Business"
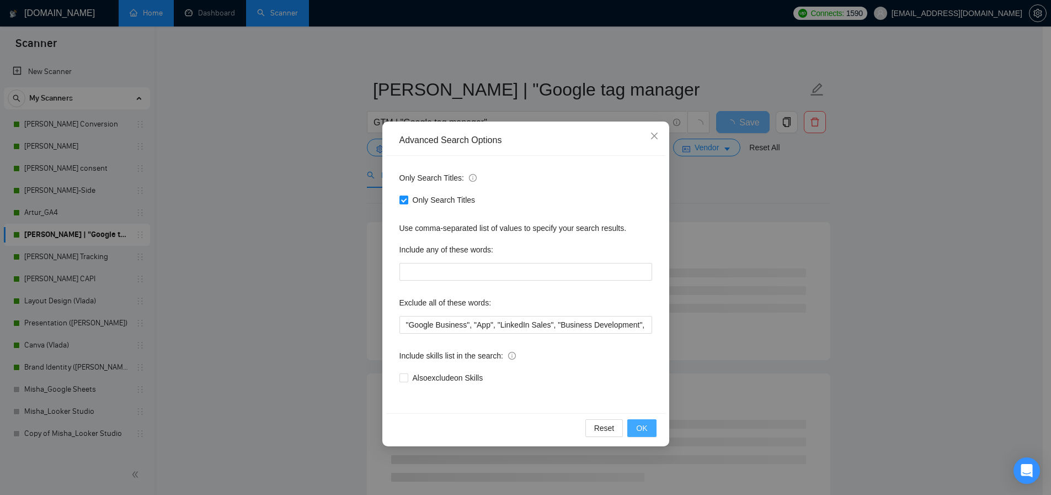
click at [644, 428] on span "OK" at bounding box center [641, 428] width 11 height 12
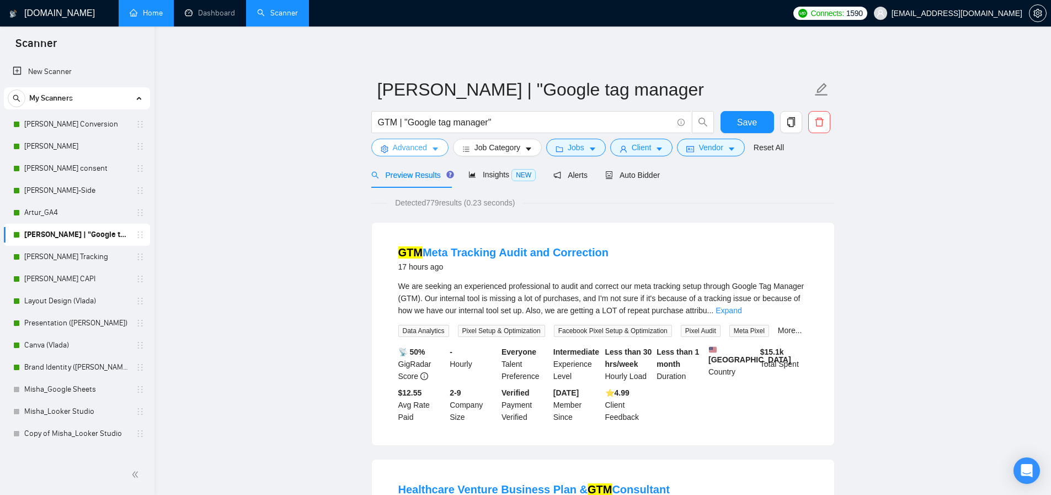
click at [403, 148] on span "Advanced" at bounding box center [410, 147] width 34 height 12
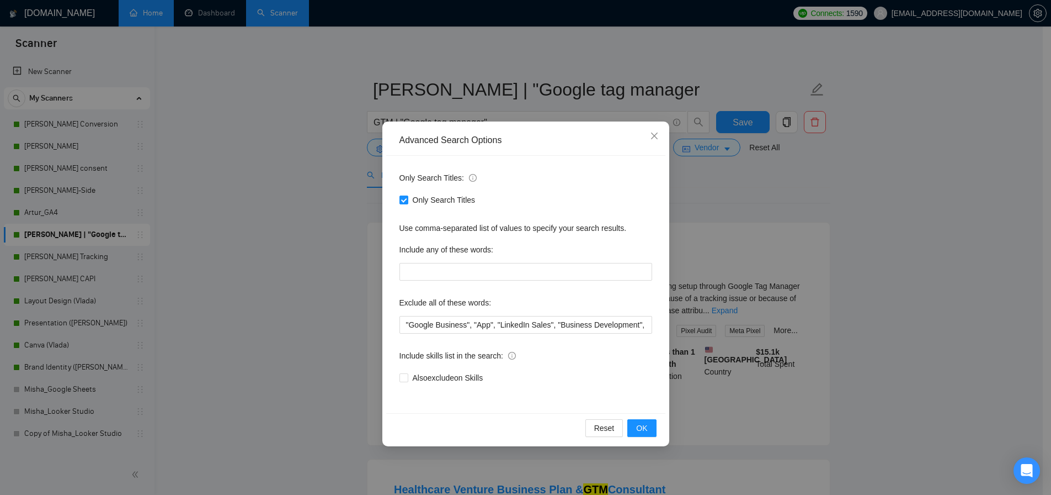
click at [323, 333] on div "Advanced Search Options Only Search Titles: Only Search Titles Use comma-separa…" at bounding box center [525, 247] width 1051 height 495
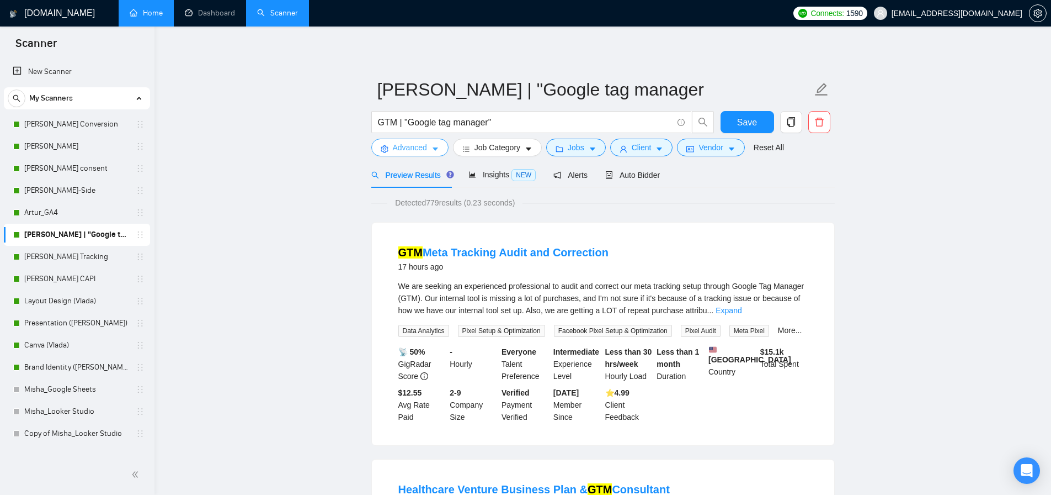
click at [413, 147] on span "Advanced" at bounding box center [410, 147] width 34 height 12
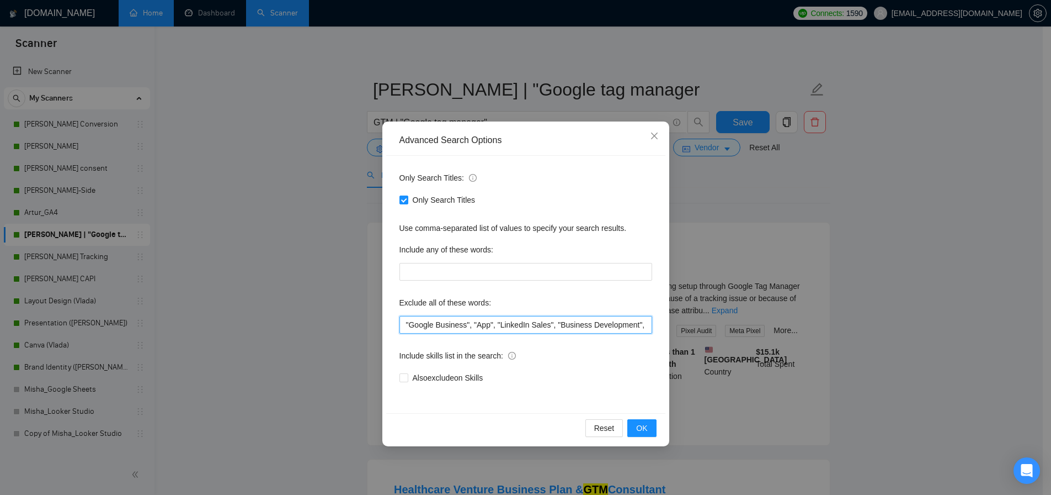
click at [406, 325] on input ""Google Business", "App", "LinkedIn Sales", "Business Development", game, "C# d…" at bounding box center [526, 325] width 253 height 18
paste input "creatives"
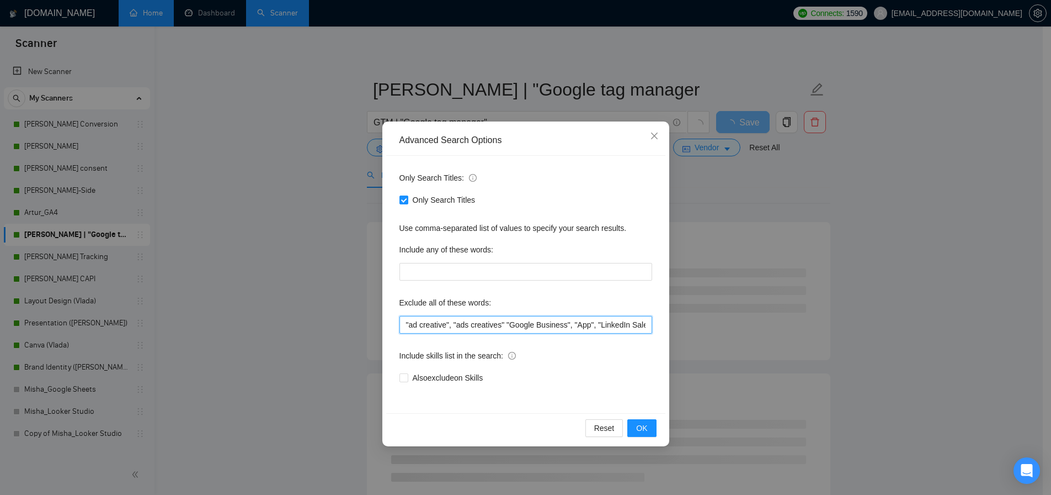
click at [495, 326] on input ""ad creative", "ads creatives" "Google Business", "App", "LinkedIn Sales", "Bus…" at bounding box center [526, 325] width 253 height 18
drag, startPoint x: 461, startPoint y: 325, endPoint x: 505, endPoint y: 325, distance: 43.6
click at [505, 325] on input ""ad creative", "ads banners" "Google Business", "App", "LinkedIn Sales", "Busin…" at bounding box center [526, 325] width 253 height 18
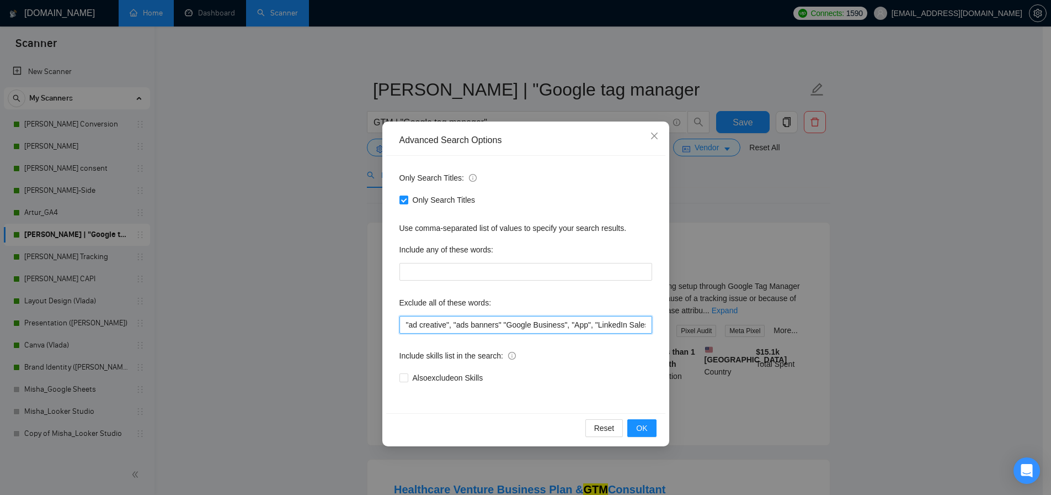
click at [506, 326] on input ""ad creative", "ads banners" "Google Business", "App", "LinkedIn Sales", "Busin…" at bounding box center [526, 325] width 253 height 18
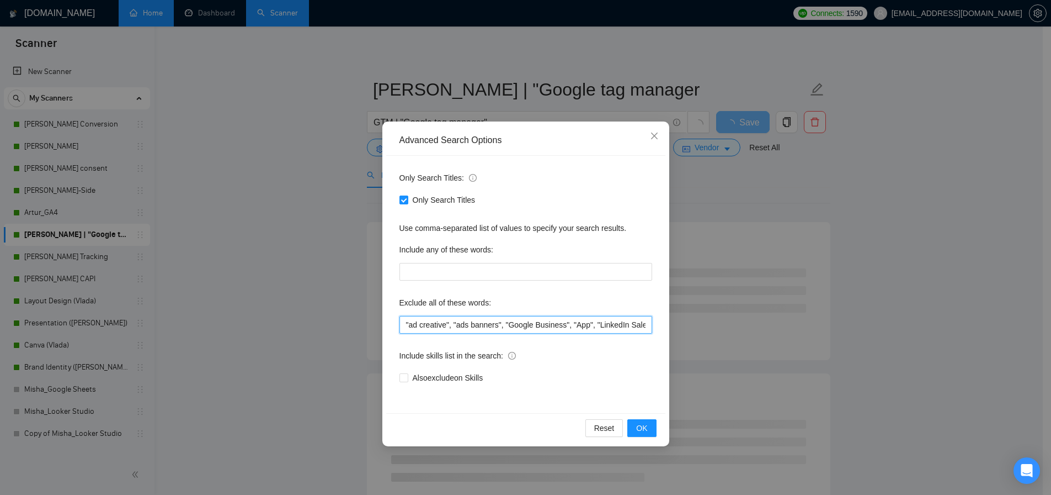
drag, startPoint x: 508, startPoint y: 326, endPoint x: 457, endPoint y: 322, distance: 51.5
click at [457, 322] on input ""ad creative", "ads banners", "Google Business", "App", "LinkedIn Sales", "Busi…" at bounding box center [526, 325] width 253 height 18
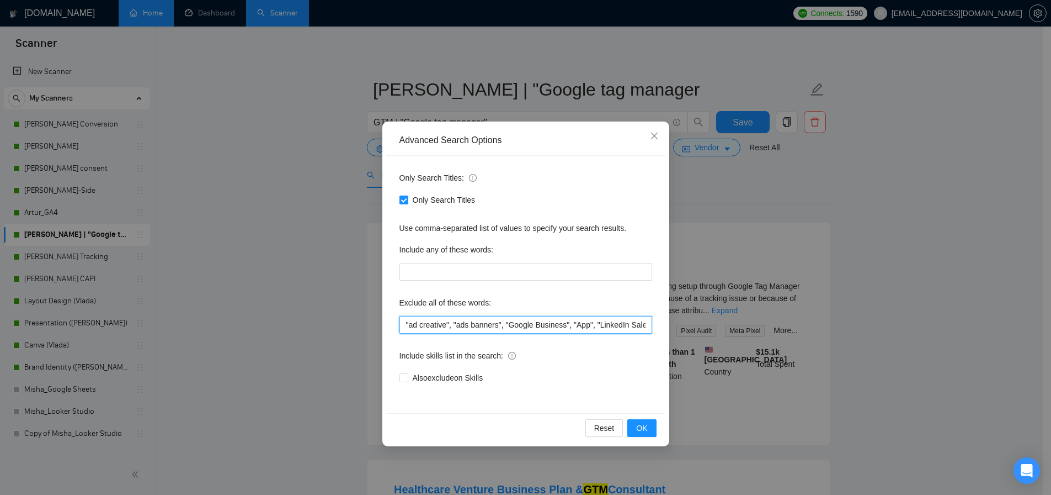
click at [406, 325] on input ""ad creative", "ads banners", "Google Business", "App", "LinkedIn Sales", "Busi…" at bounding box center [526, 325] width 253 height 18
paste input ""ads banners","
click at [422, 326] on input ""ads banners", "ad creative", "ads banners", "Google Business", "App", "LinkedI…" at bounding box center [526, 325] width 253 height 18
type input ""ad banners", "ad creative", "ads banners", "Google Business", "App", "LinkedIn…"
click at [638, 429] on span "OK" at bounding box center [641, 428] width 11 height 12
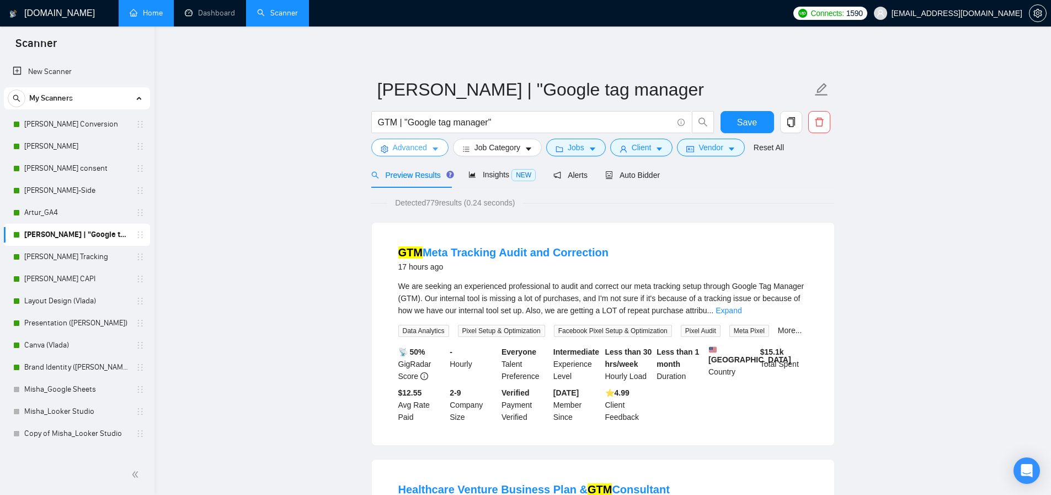
click at [388, 146] on icon "setting" at bounding box center [385, 149] width 8 height 8
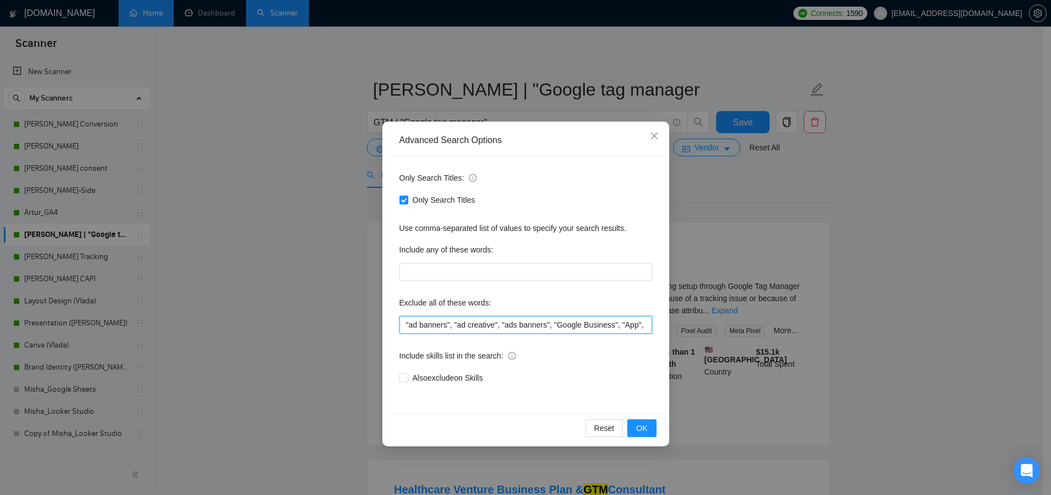
click at [447, 331] on input ""ad banners", "ad creative", "ads banners", "Google Business", "App", "LinkedIn…" at bounding box center [526, 325] width 253 height 18
click at [447, 329] on input ""ad banners", "ad creative", "ads banners", "Google Business", "App", "LinkedIn…" at bounding box center [526, 325] width 253 height 18
click at [637, 431] on span "OK" at bounding box center [641, 428] width 11 height 12
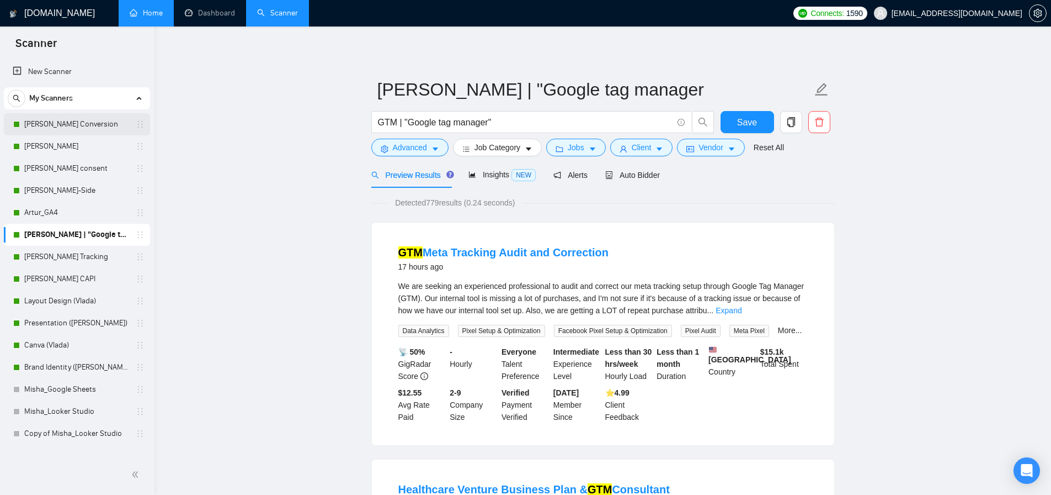
click at [83, 115] on link "[PERSON_NAME] Conversion" at bounding box center [76, 124] width 105 height 22
click at [742, 119] on span "Save" at bounding box center [747, 122] width 20 height 14
click at [64, 126] on link "[PERSON_NAME] Conversion" at bounding box center [76, 124] width 105 height 22
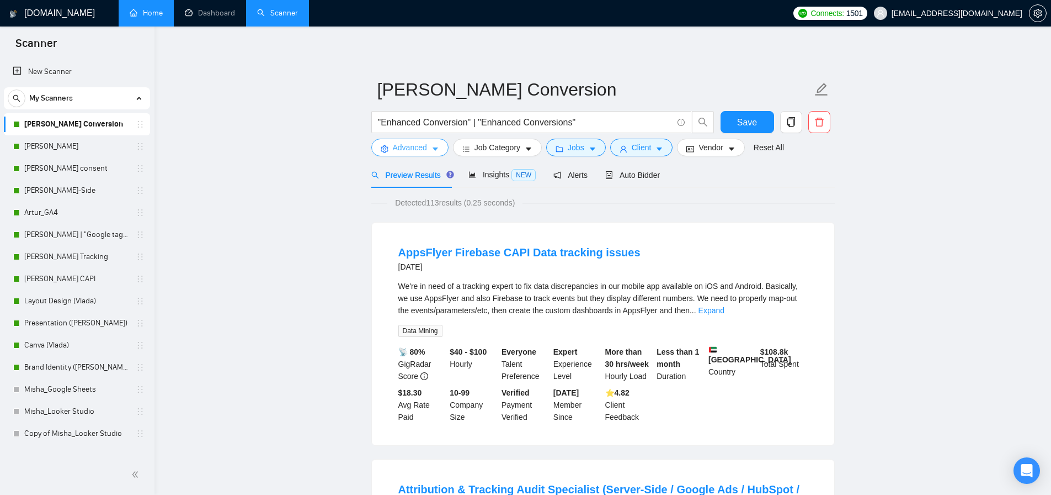
click at [409, 148] on span "Advanced" at bounding box center [410, 147] width 34 height 12
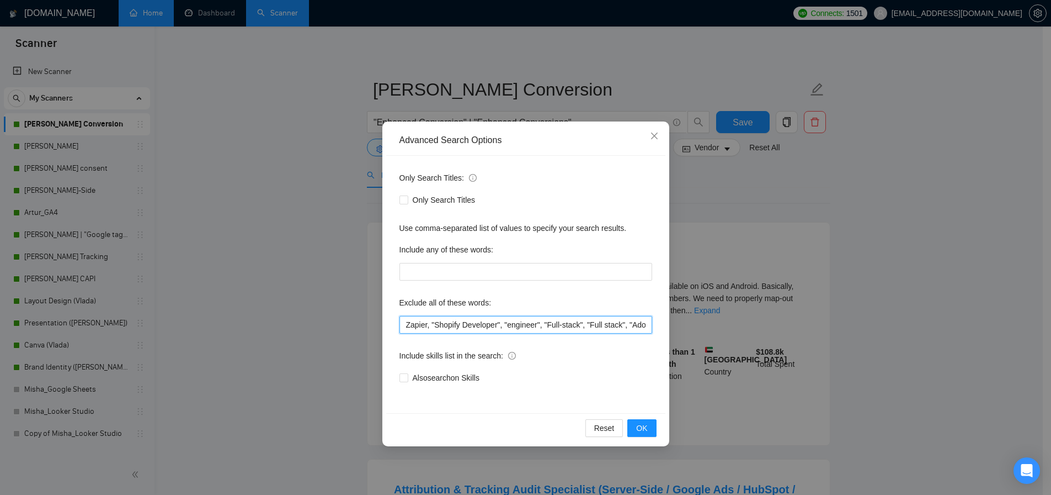
click at [452, 324] on input "Zapier, "Shopify Developer", "engineer", "Full-stack", "Full stack", "Adobe Ana…" at bounding box center [526, 325] width 253 height 18
paste input ""ad banners", "ad creative", "ads banners", "Google Business", "App", "LinkedIn…"
click at [646, 435] on button "OK" at bounding box center [642, 428] width 29 height 18
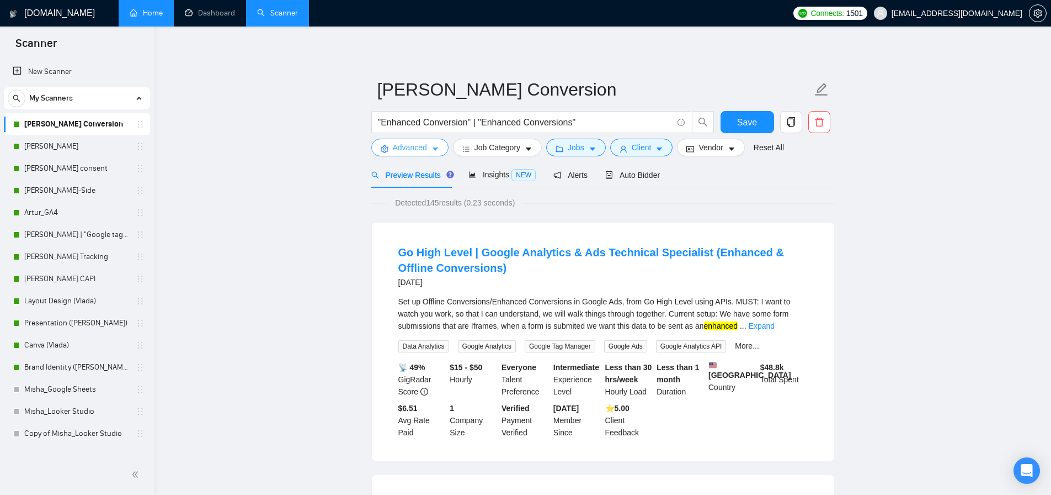
click at [396, 152] on span "Advanced" at bounding box center [410, 147] width 34 height 12
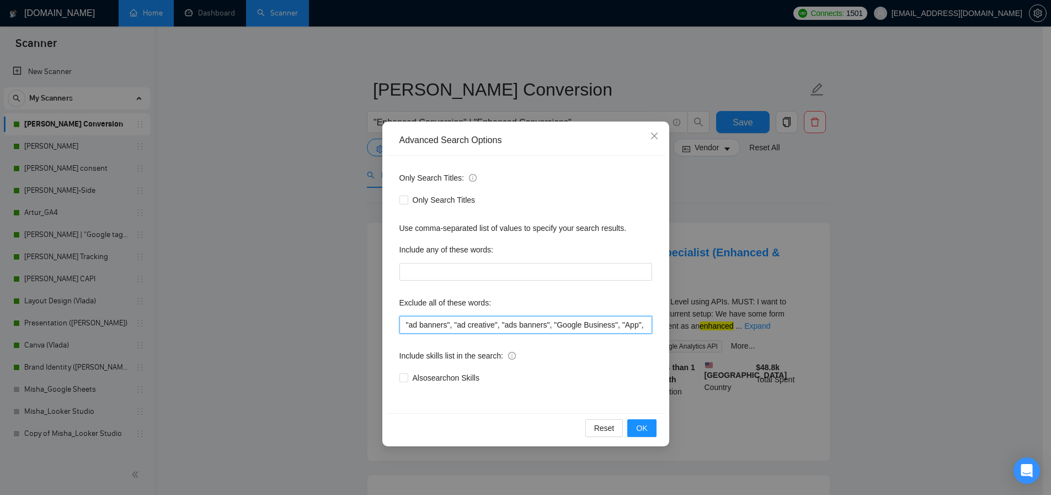
click at [403, 323] on input ""ad banners", "ad creative", "ads banners", "Google Business", "App", "LinkedIn…" at bounding box center [526, 325] width 253 height 18
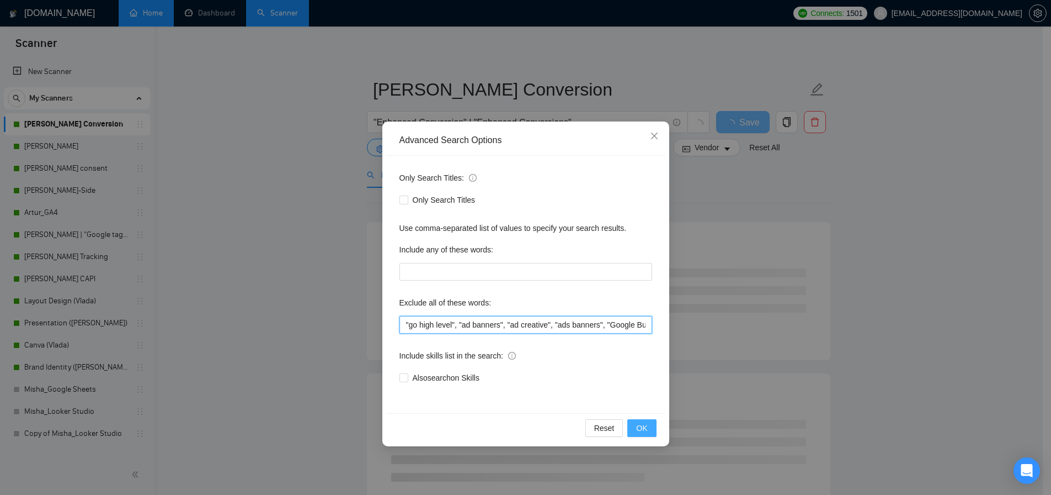
type input ""go high level", "ad banners", "ad creative", "ads banners", "Google Business",…"
click at [644, 429] on span "OK" at bounding box center [641, 428] width 11 height 12
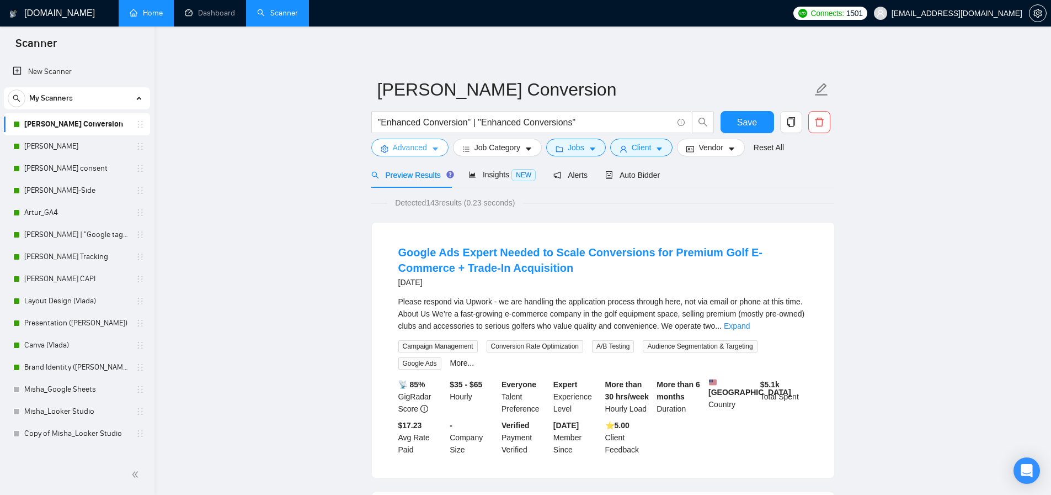
click at [397, 146] on span "Advanced" at bounding box center [410, 147] width 34 height 12
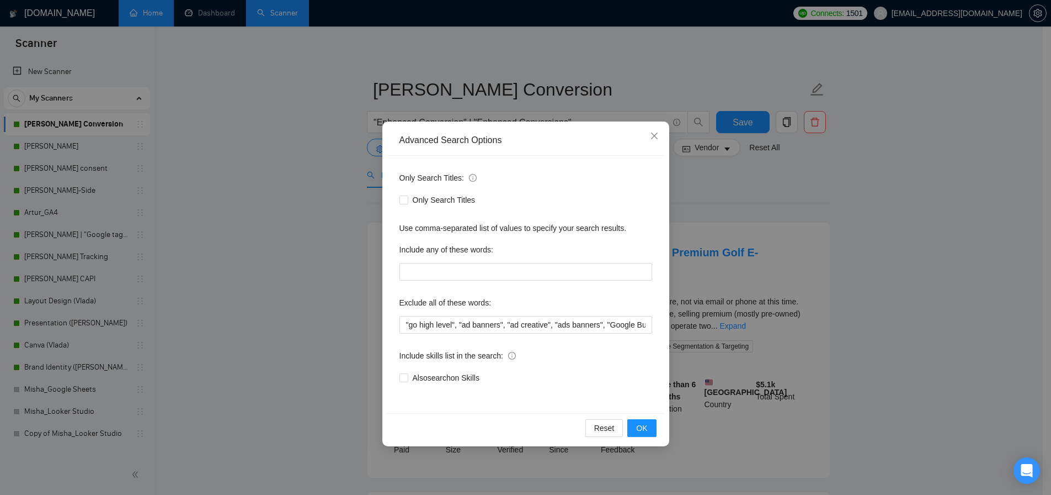
scroll to position [14, 0]
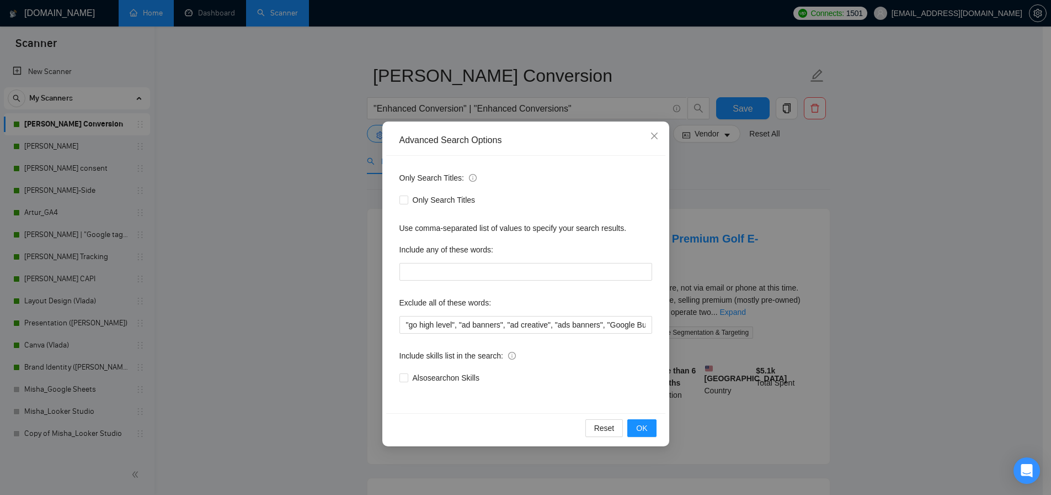
click at [291, 305] on div "Advanced Search Options Only Search Titles: Only Search Titles Use comma-separa…" at bounding box center [525, 247] width 1051 height 495
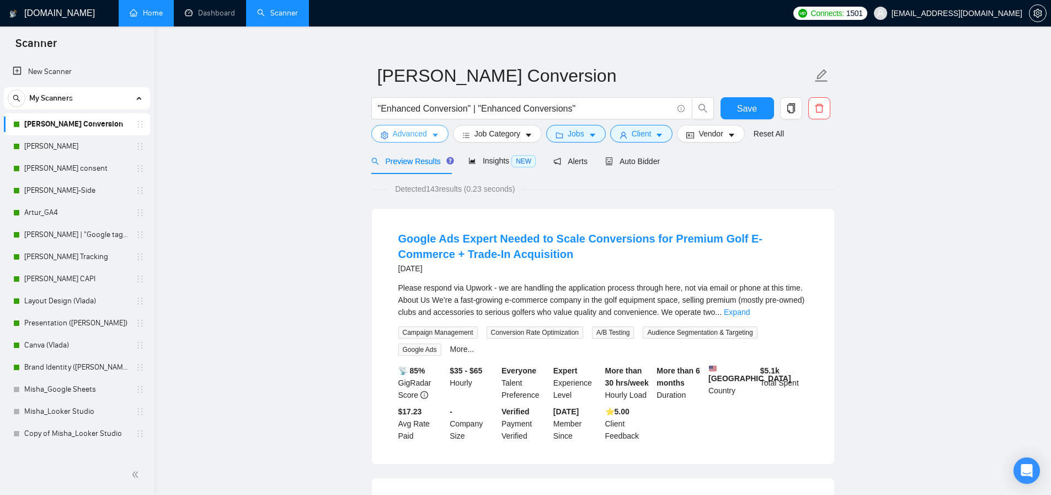
scroll to position [0, 0]
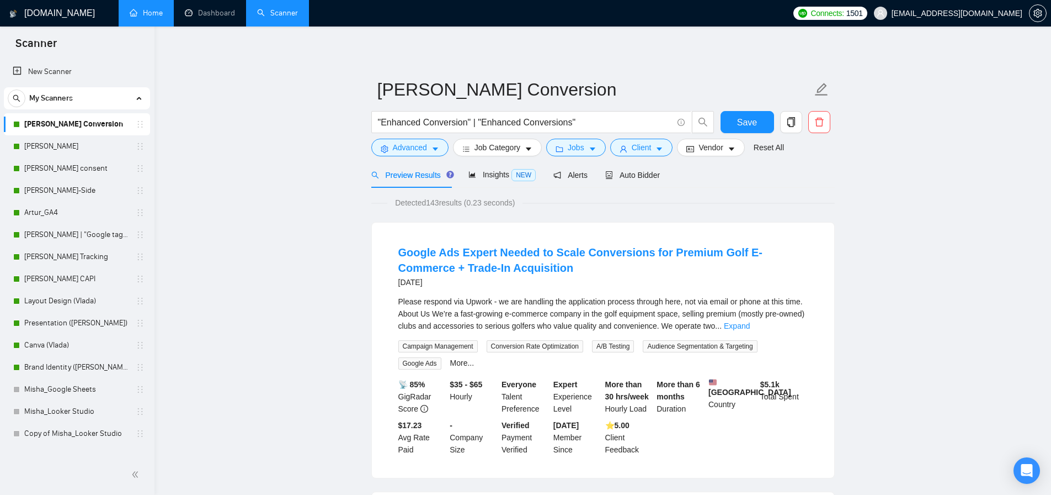
click at [401, 141] on span "Advanced" at bounding box center [410, 147] width 34 height 12
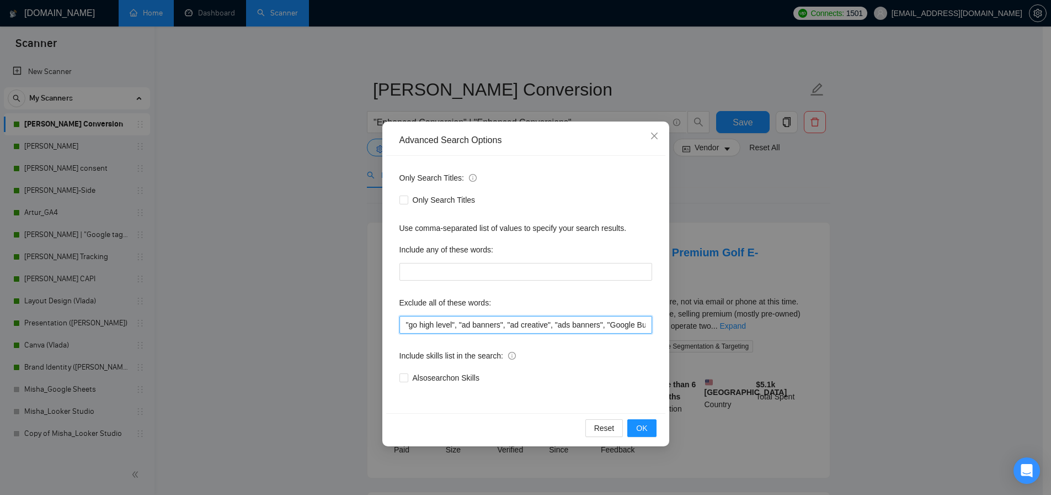
click at [439, 320] on input ""go high level", "ad banners", "ad creative", "ads banners", "Google Business",…" at bounding box center [526, 325] width 253 height 18
click at [734, 169] on div "Advanced Search Options Only Search Titles: Only Search Titles Use comma-separa…" at bounding box center [525, 247] width 1051 height 495
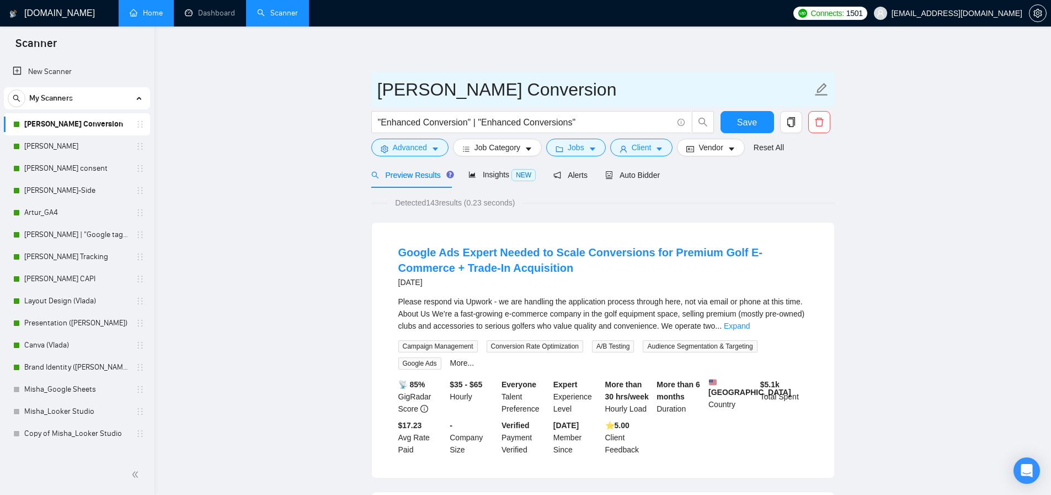
click at [708, 76] on input "[PERSON_NAME] Conversion" at bounding box center [595, 90] width 435 height 28
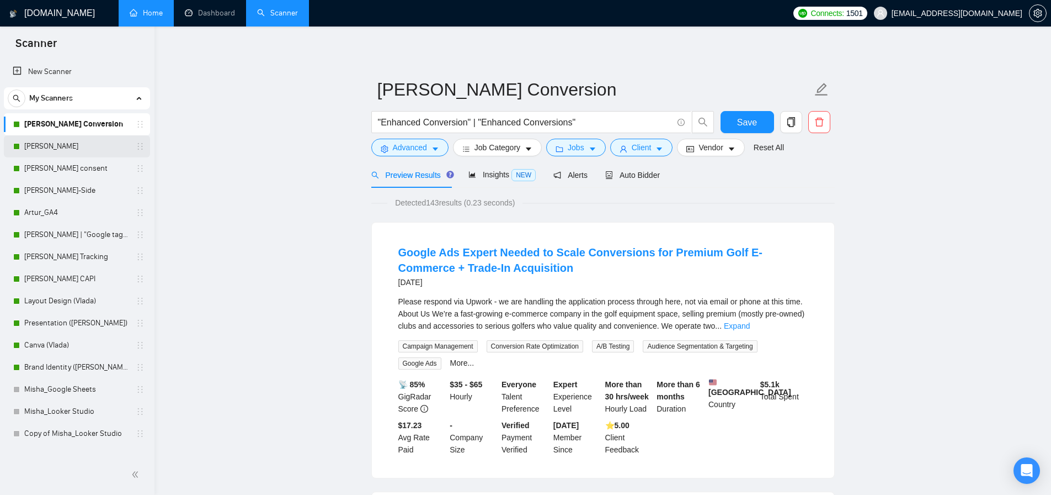
click at [57, 144] on link "[PERSON_NAME]" at bounding box center [76, 146] width 105 height 22
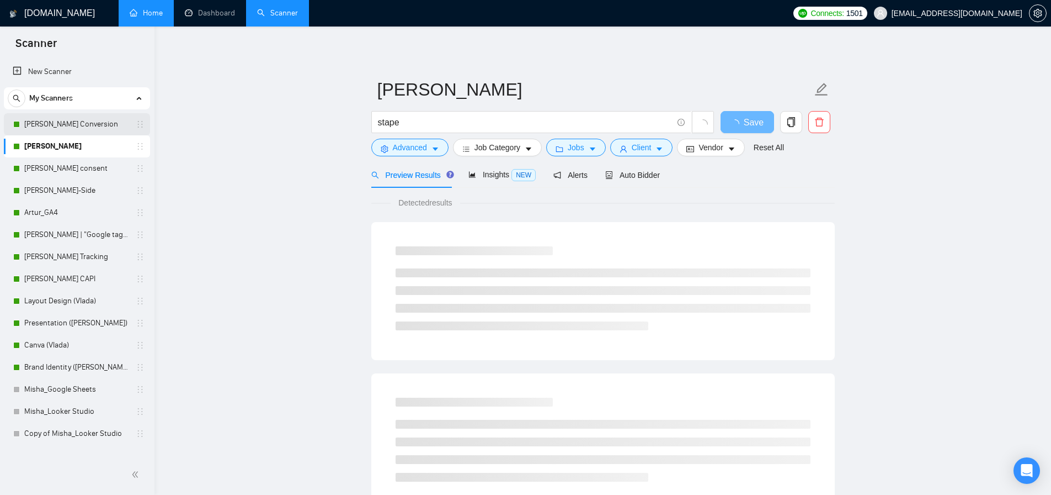
click at [83, 121] on link "[PERSON_NAME] Conversion" at bounding box center [76, 124] width 105 height 22
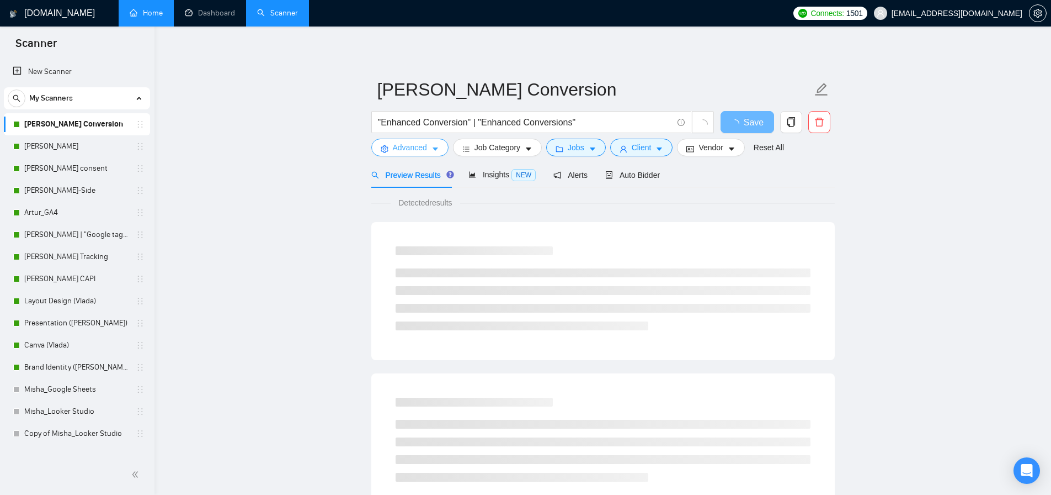
click at [418, 147] on span "Advanced" at bounding box center [410, 147] width 34 height 12
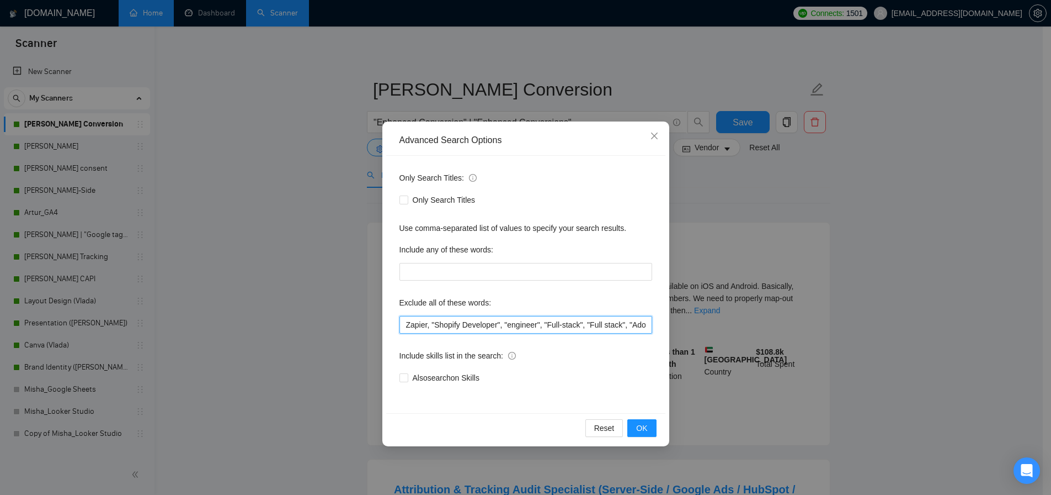
click at [422, 320] on input "Zapier, "Shopify Developer", "engineer", "Full-stack", "Full stack", "Adobe Ana…" at bounding box center [526, 325] width 253 height 18
click at [661, 135] on span "Close" at bounding box center [655, 136] width 30 height 30
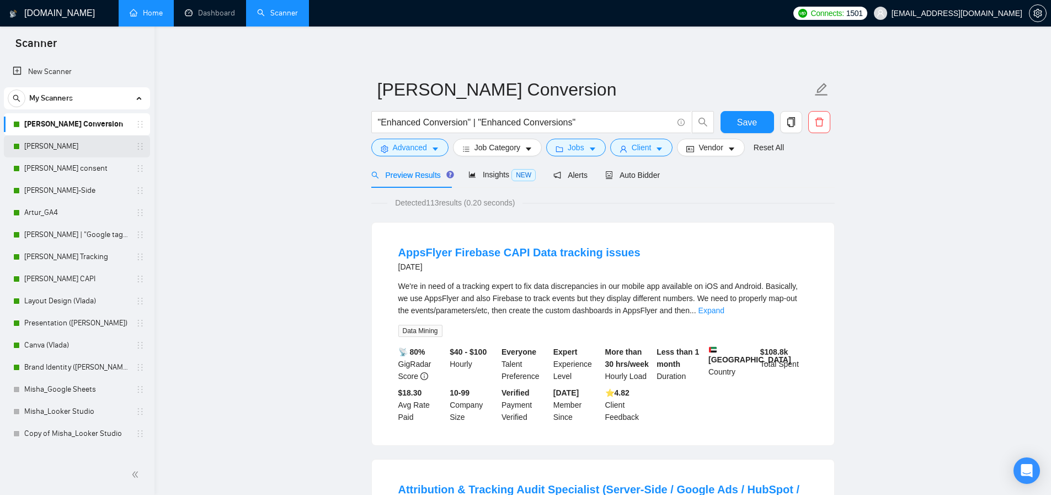
click at [54, 144] on link "[PERSON_NAME]" at bounding box center [76, 146] width 105 height 22
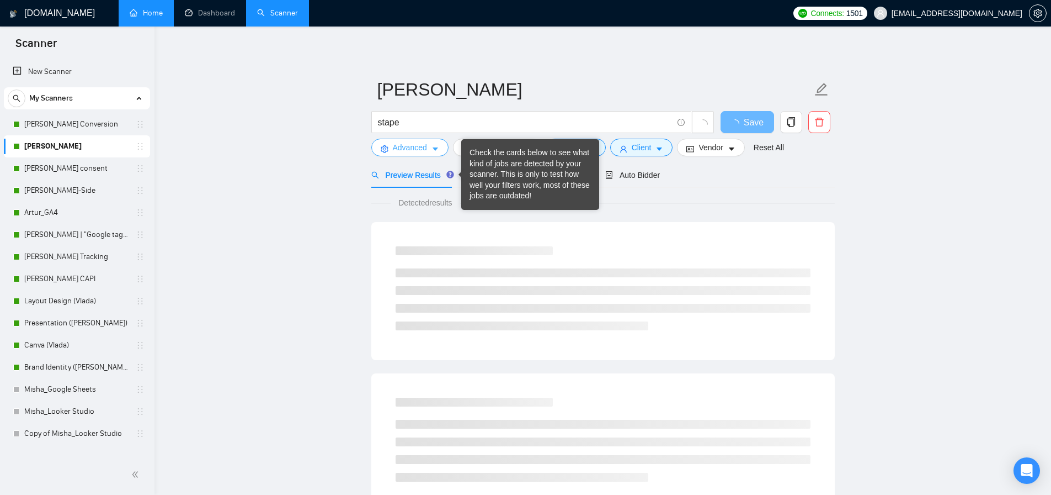
click at [407, 147] on span "Advanced" at bounding box center [410, 147] width 34 height 12
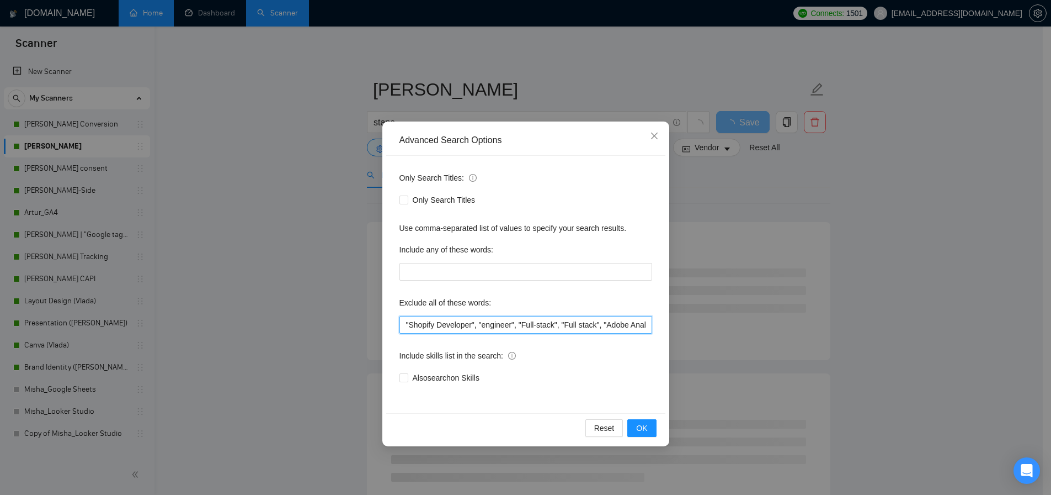
click at [460, 325] on input ""Shopify Developer", "engineer", "Full-stack", "Full stack", "Adobe Analytics",…" at bounding box center [526, 325] width 253 height 18
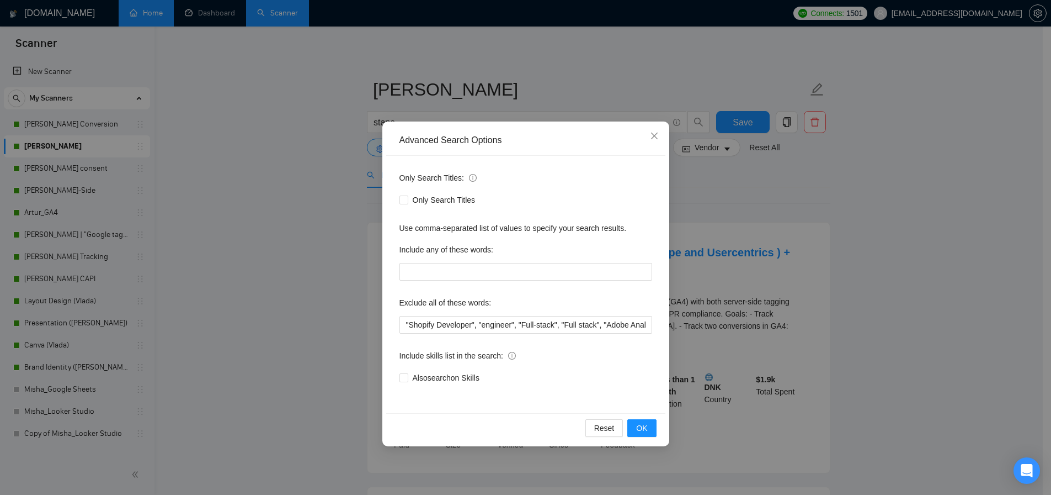
click at [330, 277] on div "Advanced Search Options Only Search Titles: Only Search Titles Use comma-separa…" at bounding box center [525, 247] width 1051 height 495
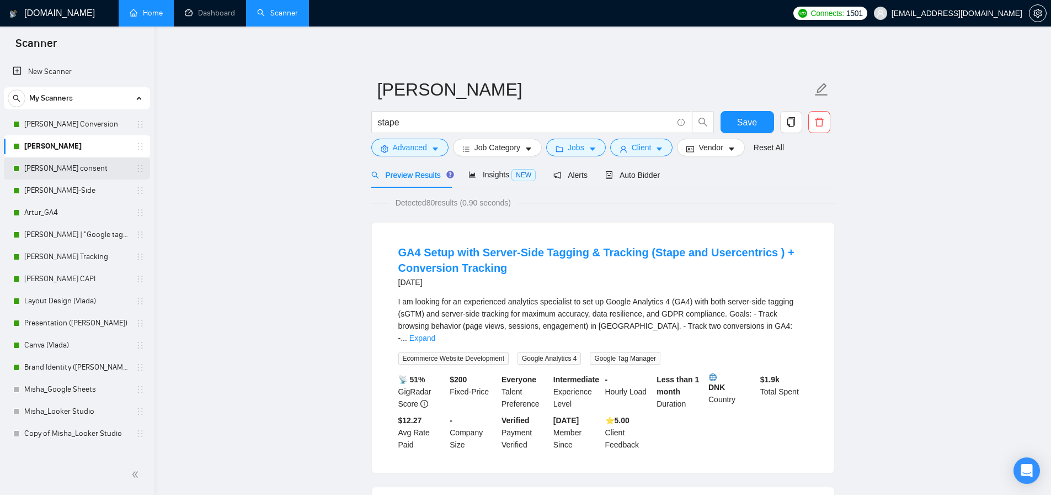
click at [69, 172] on link "[PERSON_NAME] consent" at bounding box center [76, 168] width 105 height 22
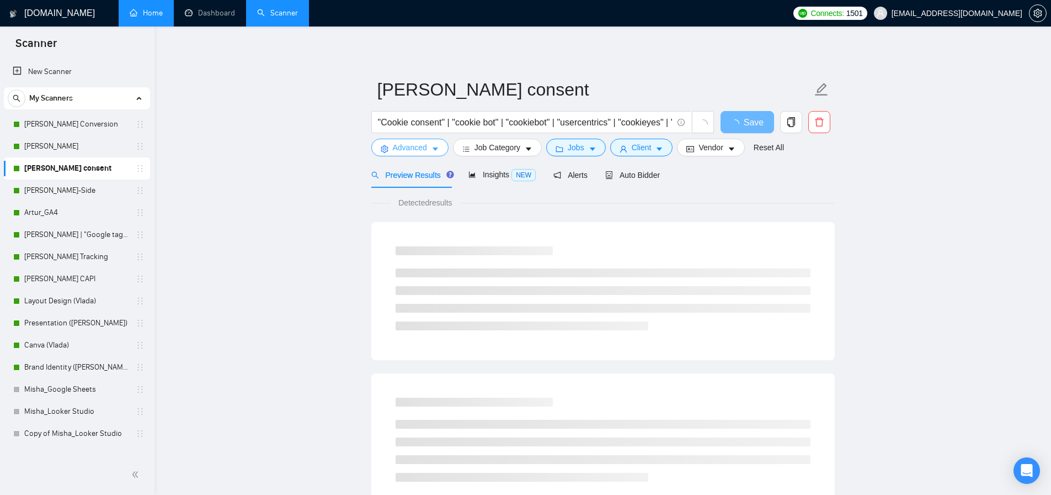
click at [401, 141] on span "Advanced" at bounding box center [410, 147] width 34 height 12
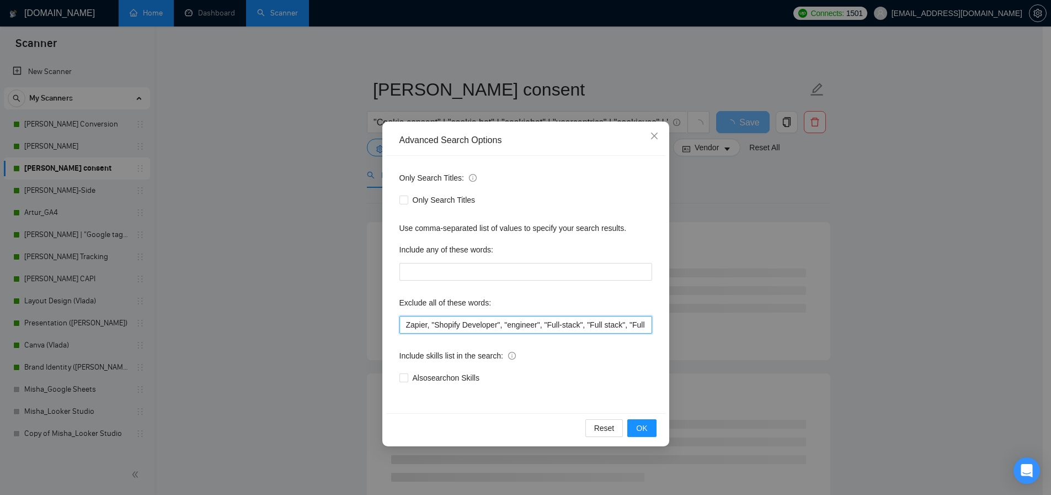
click at [436, 328] on input "Zapier, "Shopify Developer", "engineer", "Full-stack", "Full stack", "Full Stac…" at bounding box center [526, 325] width 253 height 18
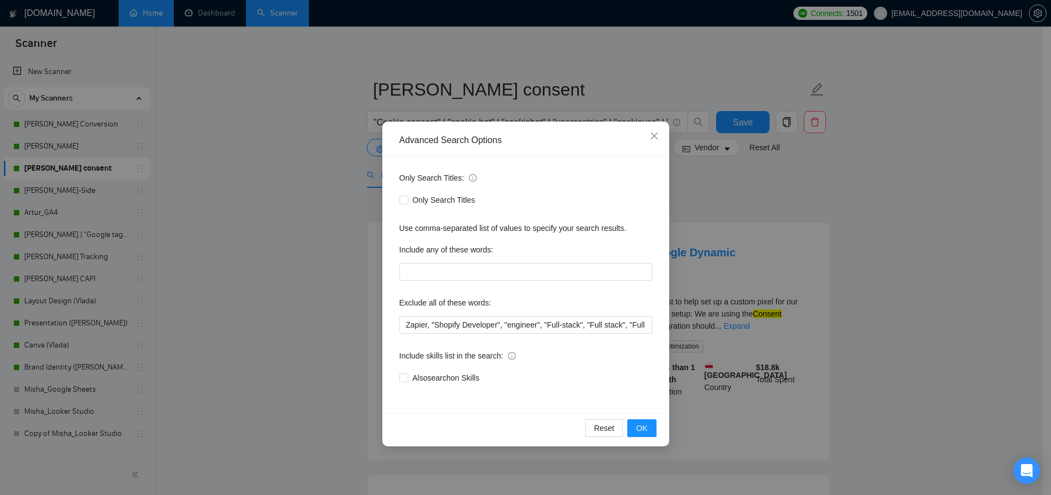
click at [330, 265] on div "Advanced Search Options Only Search Titles: Only Search Titles Use comma-separa…" at bounding box center [525, 247] width 1051 height 495
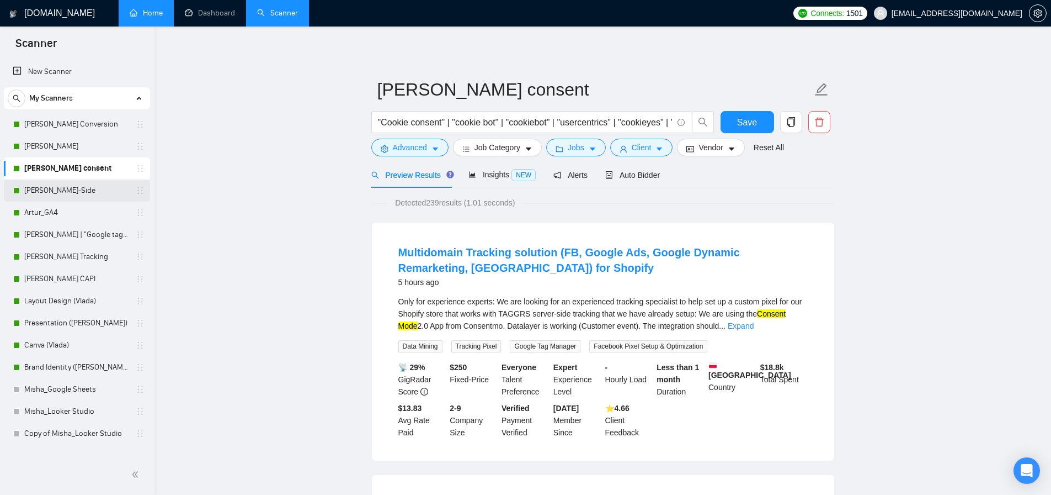
click at [78, 187] on link "[PERSON_NAME]-Side" at bounding box center [76, 190] width 105 height 22
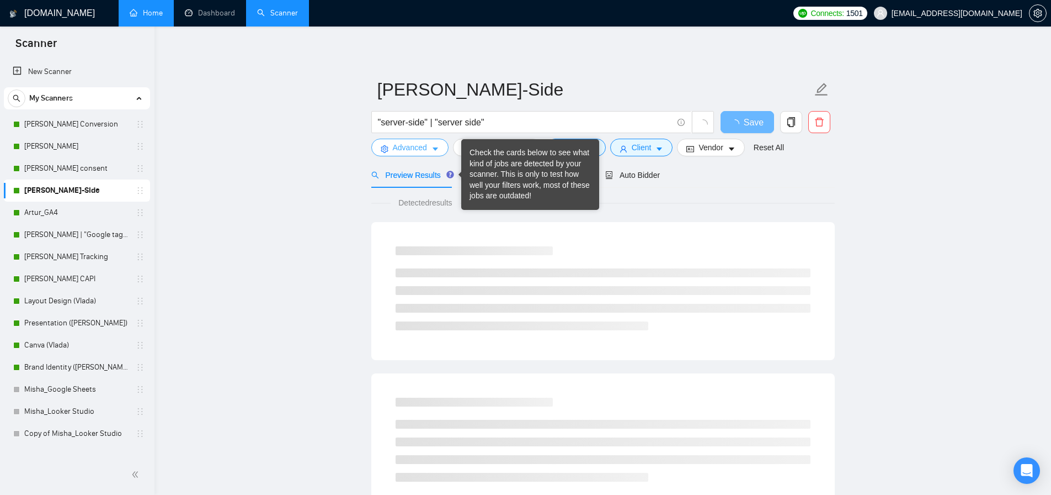
click at [423, 146] on span "Advanced" at bounding box center [410, 147] width 34 height 12
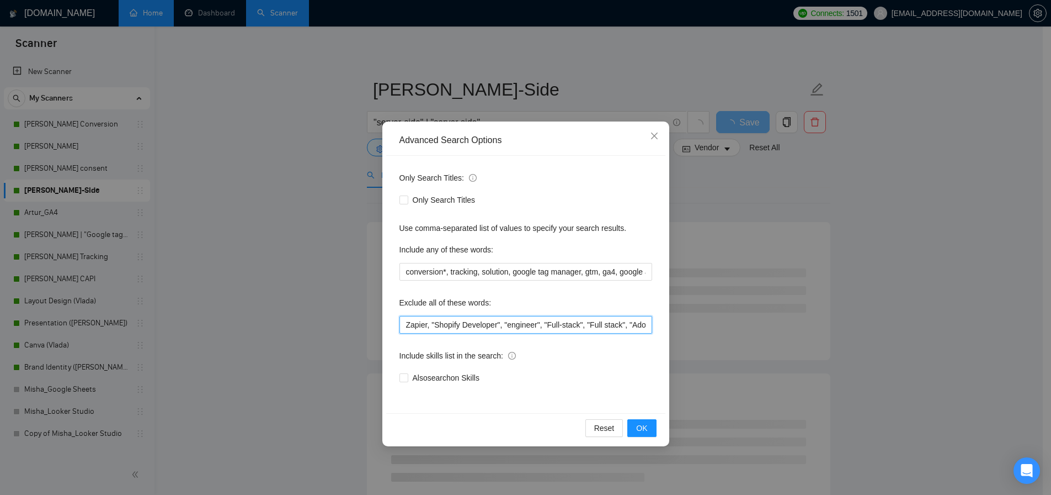
click at [444, 318] on input "Zapier, "Shopify Developer", "engineer", "Full-stack", "Full stack", "Adobe Ana…" at bounding box center [526, 325] width 253 height 18
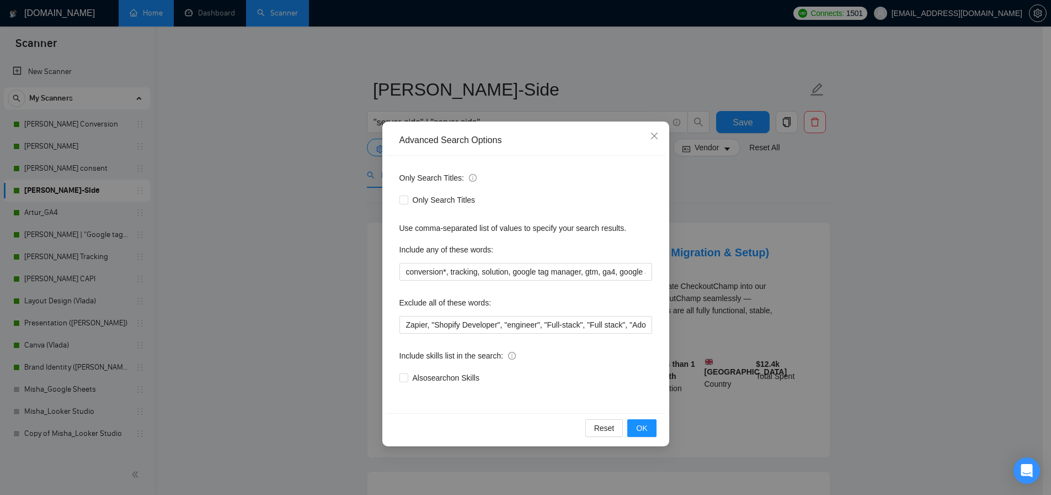
click at [326, 210] on div "Advanced Search Options Only Search Titles: Only Search Titles Use comma-separa…" at bounding box center [525, 247] width 1051 height 495
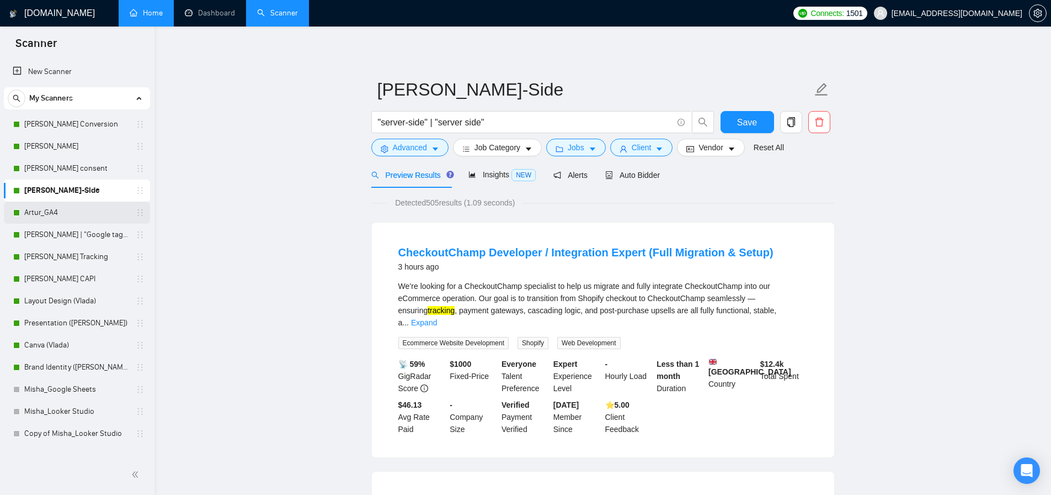
click at [65, 208] on link "Artur_GA4" at bounding box center [76, 212] width 105 height 22
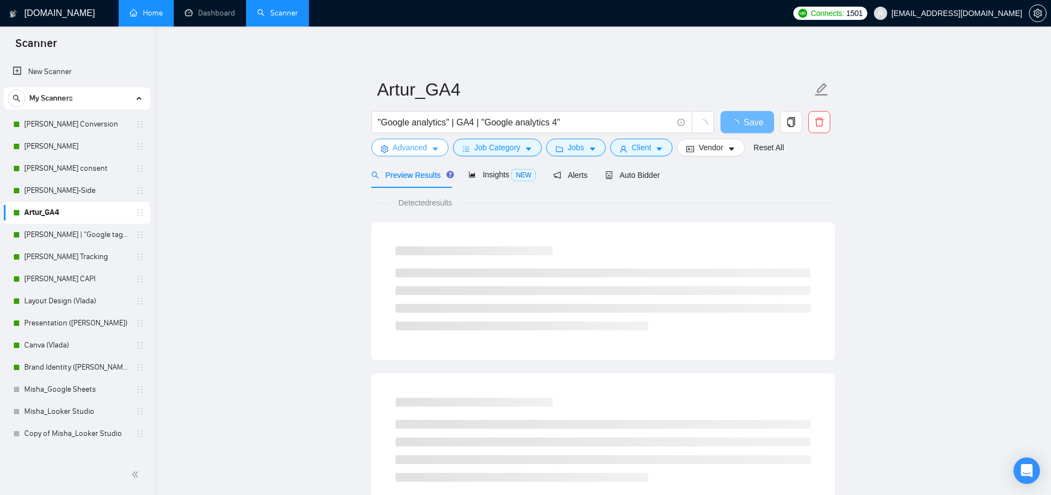
click at [410, 152] on span "Advanced" at bounding box center [410, 147] width 34 height 12
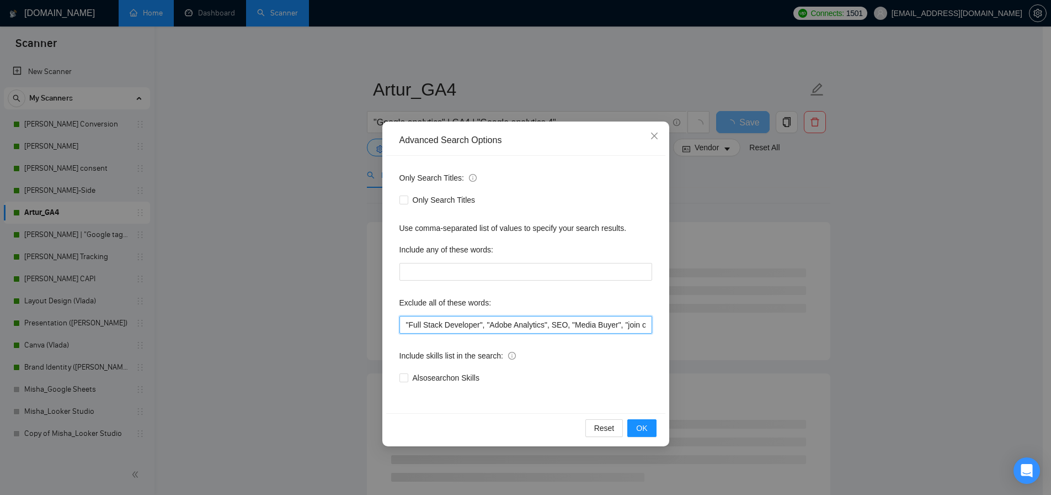
click at [427, 320] on input ""Full Stack Developer", "Adobe Analytics", SEO, "Media Buyer", "join our team",…" at bounding box center [526, 325] width 253 height 18
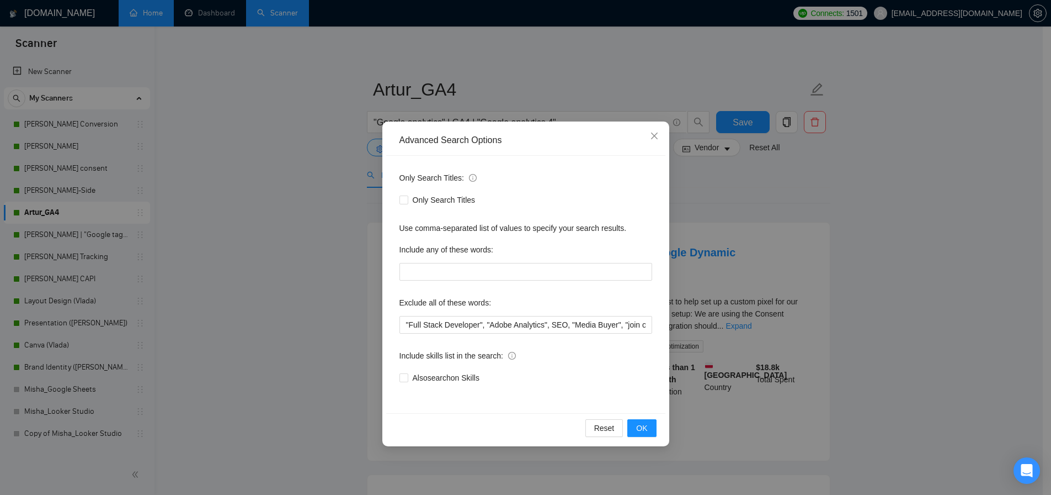
click at [195, 227] on div "Advanced Search Options Only Search Titles: Only Search Titles Use comma-separa…" at bounding box center [525, 247] width 1051 height 495
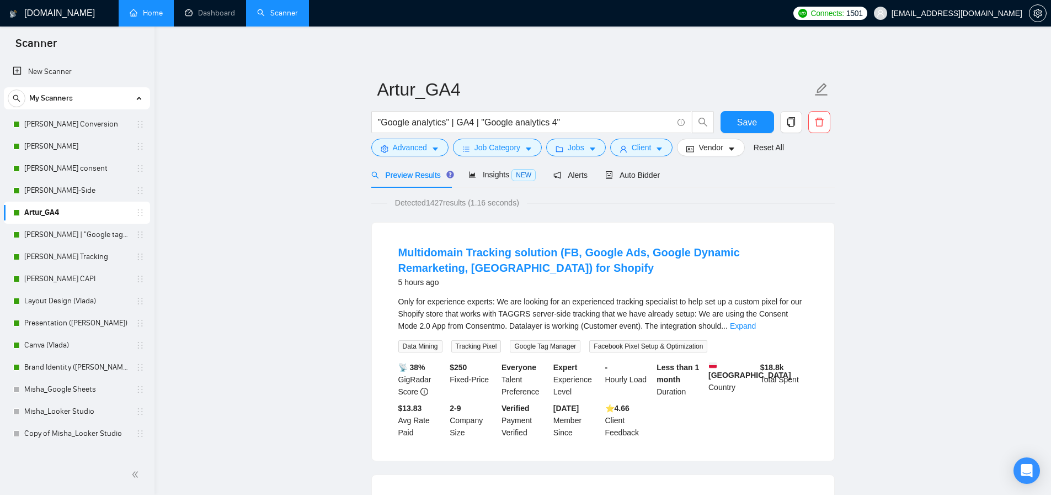
click at [73, 230] on link "[PERSON_NAME] | "Google tag manager" at bounding box center [76, 235] width 105 height 22
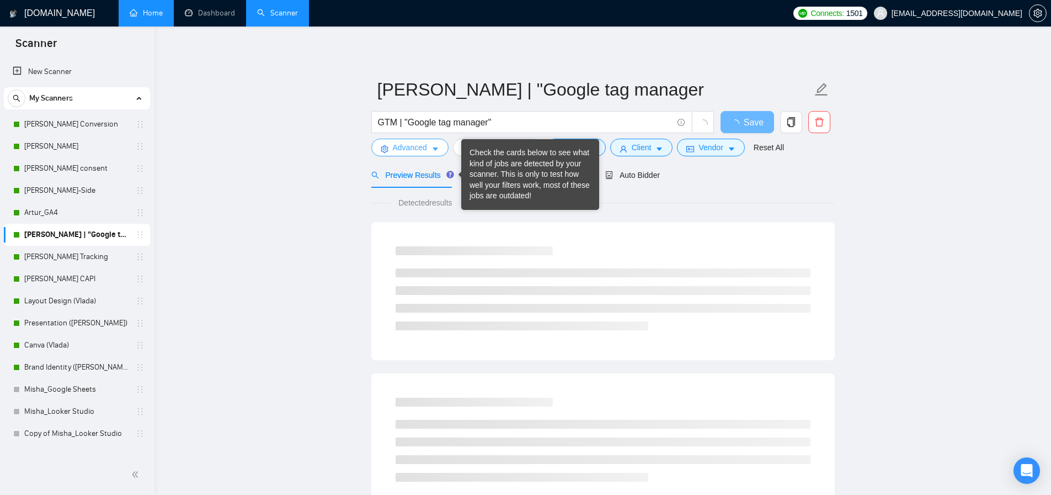
click at [415, 146] on span "Advanced" at bounding box center [410, 147] width 34 height 12
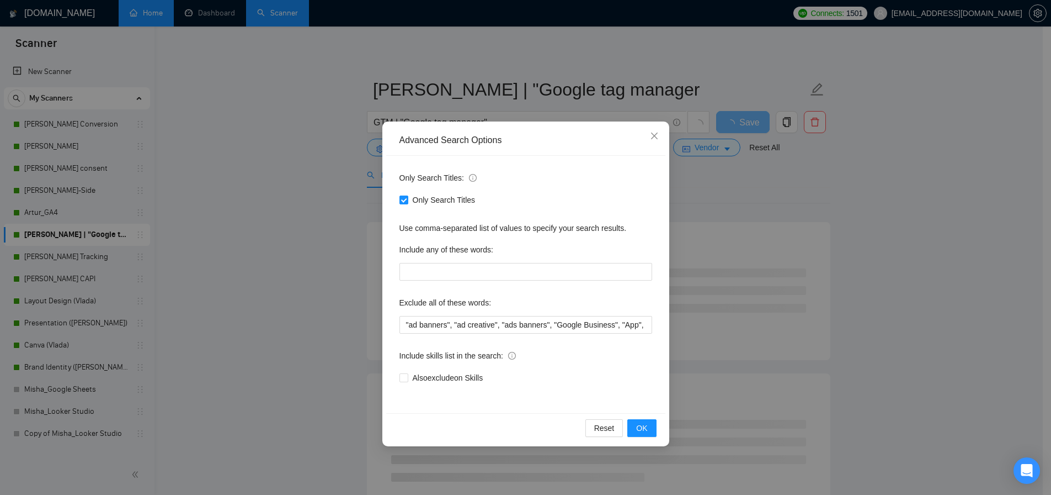
click at [426, 311] on div "Exclude all of these words:" at bounding box center [526, 305] width 253 height 22
click at [430, 328] on input ""ad banners", "ad creative", "ads banners", "Google Business", "App", "LinkedIn…" at bounding box center [526, 325] width 253 height 18
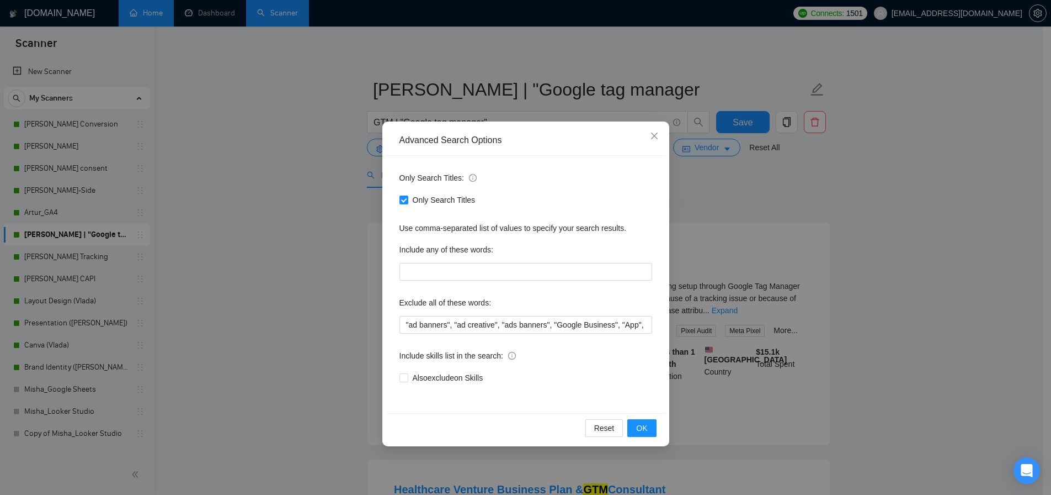
click at [290, 286] on div "Advanced Search Options Only Search Titles: Only Search Titles Use comma-separa…" at bounding box center [525, 247] width 1051 height 495
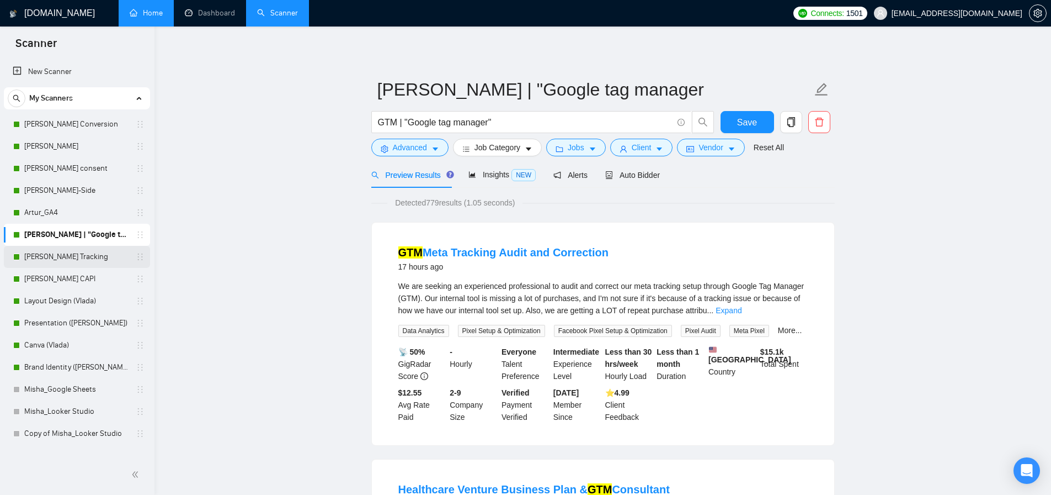
click at [77, 256] on link "[PERSON_NAME] Tracking" at bounding box center [76, 257] width 105 height 22
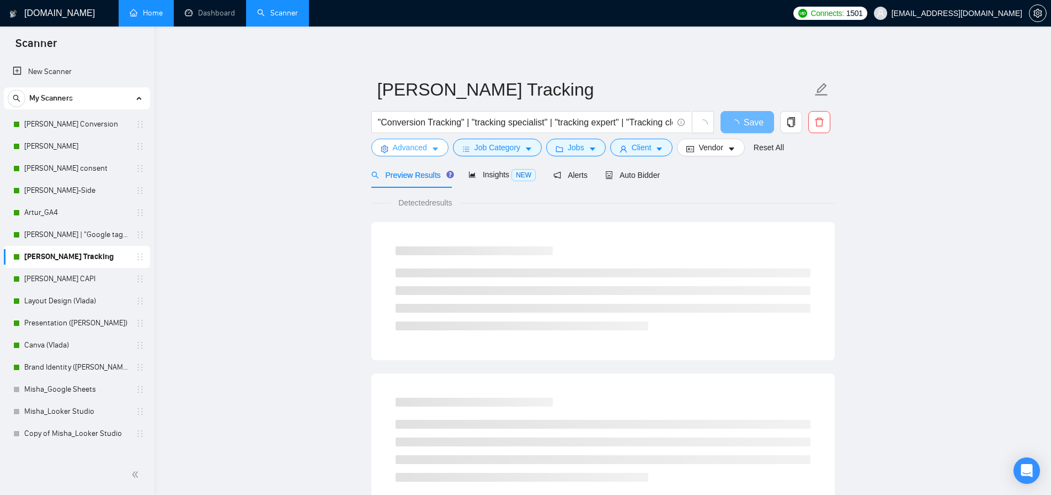
click at [412, 145] on span "Advanced" at bounding box center [410, 147] width 34 height 12
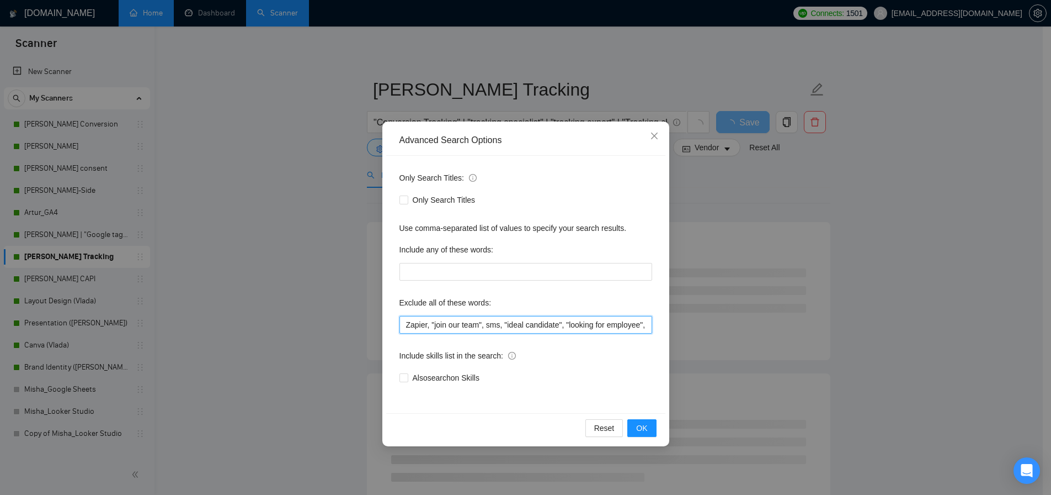
click at [440, 333] on input "Zapier, "join our team", sms, "ideal candidate", "looking for employee", "work …" at bounding box center [526, 325] width 253 height 18
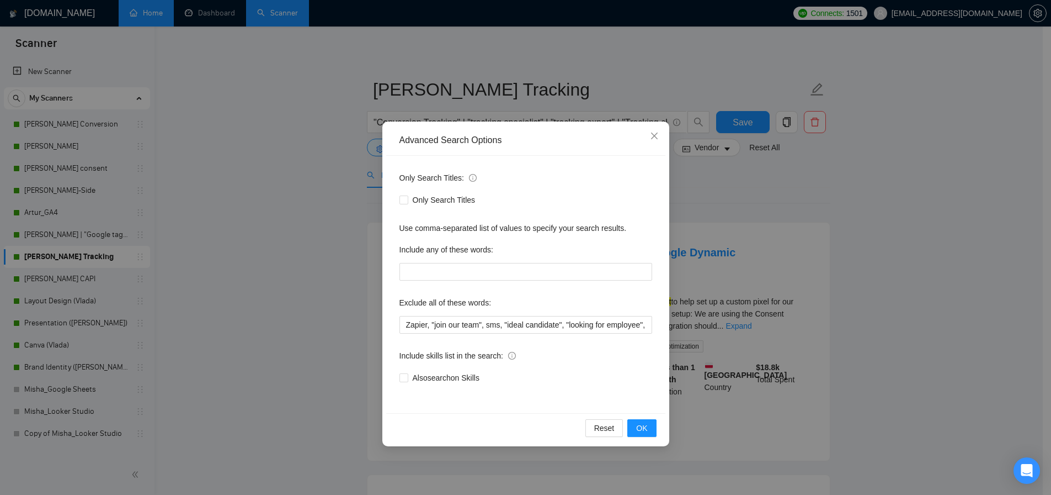
click at [97, 281] on div "Advanced Search Options Only Search Titles: Only Search Titles Use comma-separa…" at bounding box center [525, 247] width 1051 height 495
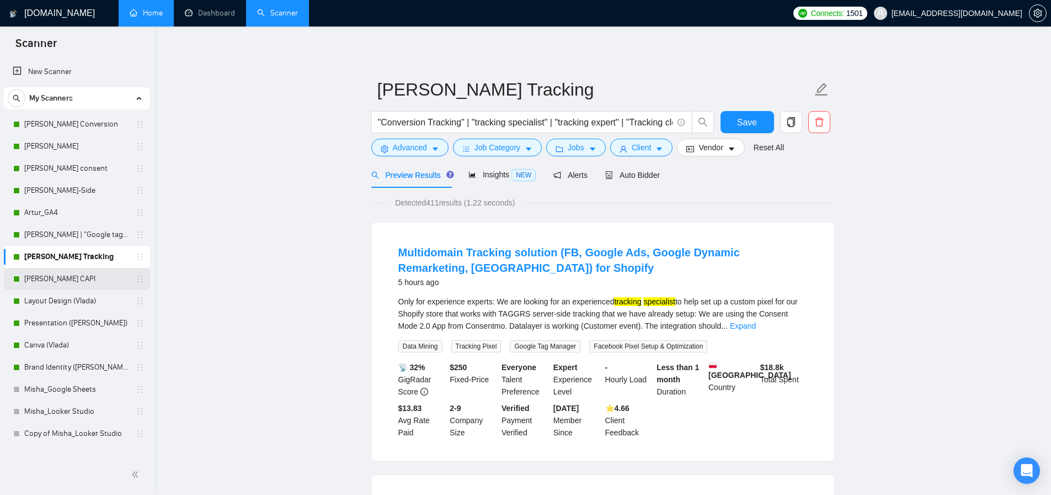
click at [66, 280] on link "[PERSON_NAME] CAPI" at bounding box center [76, 279] width 105 height 22
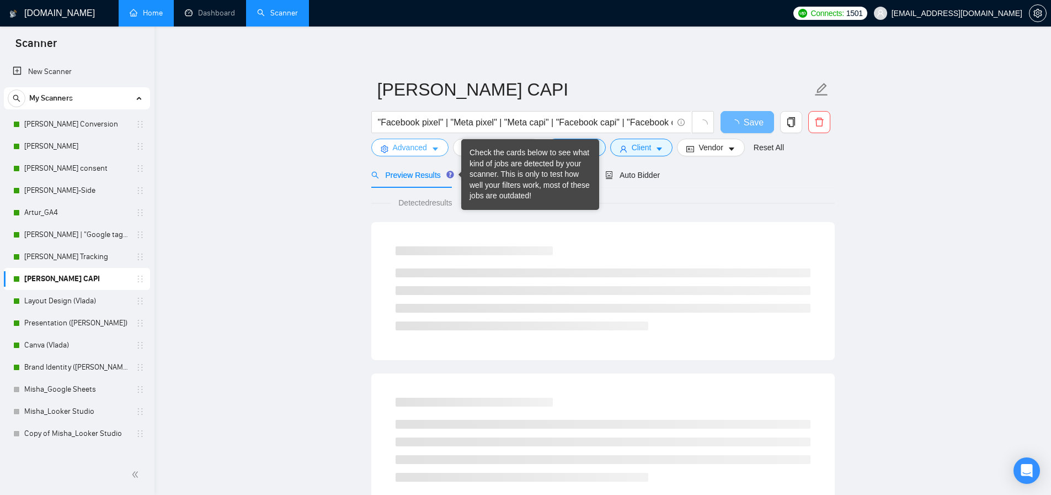
click at [423, 144] on span "Advanced" at bounding box center [410, 147] width 34 height 12
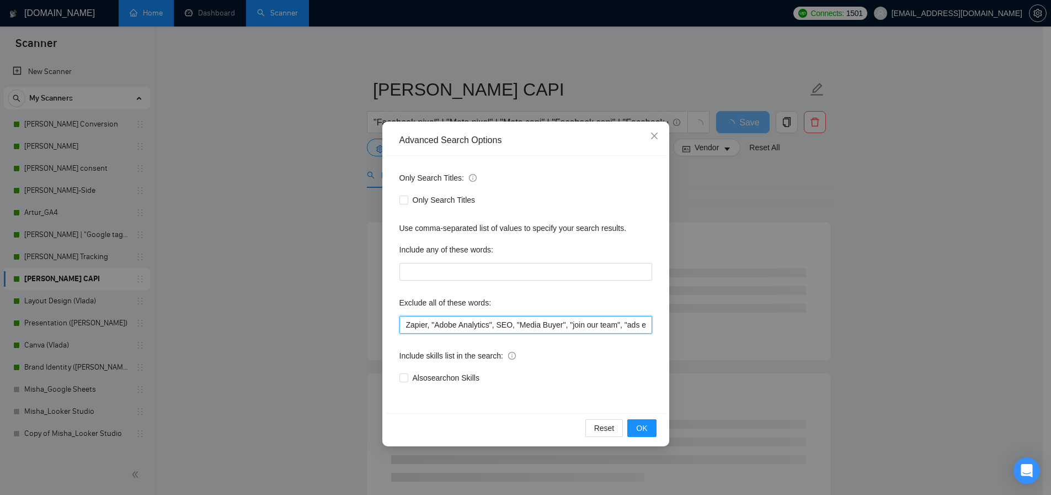
click at [427, 320] on input "Zapier, "Adobe Analytics", SEO, "Media Buyer", "join our team", "ads expert", "…" at bounding box center [526, 325] width 253 height 18
